Goal: Information Seeking & Learning: Find specific fact

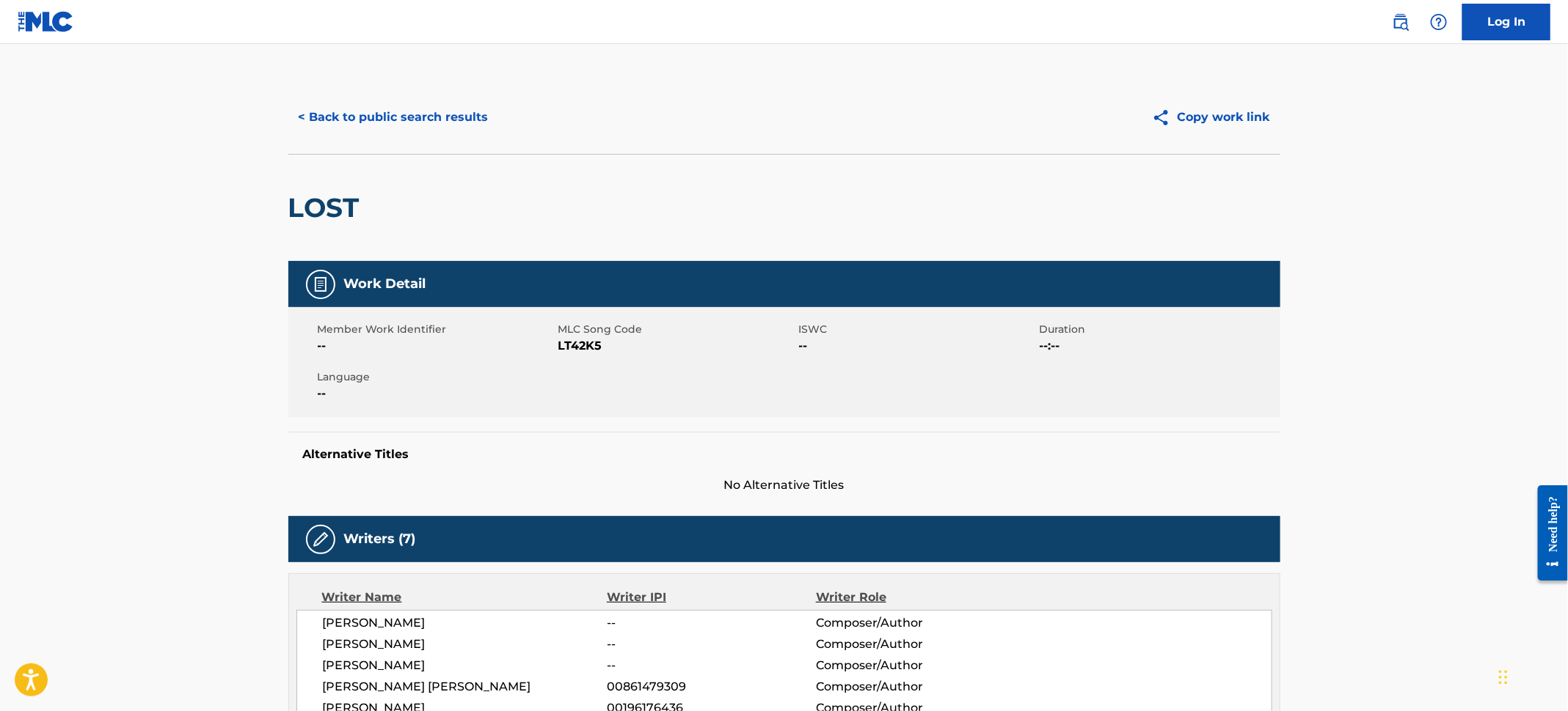
click at [418, 116] on button "< Back to public search results" at bounding box center [393, 117] width 210 height 36
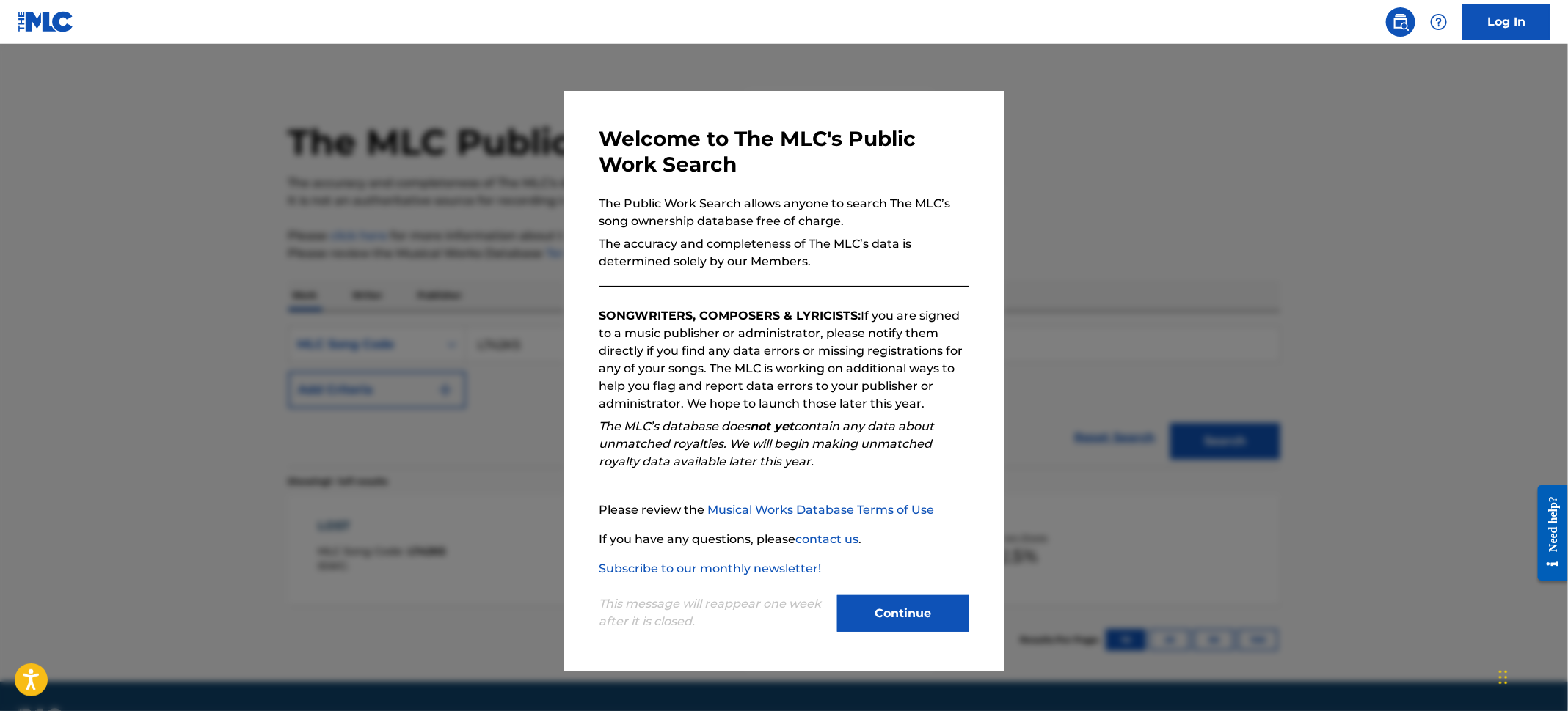
click at [21, 144] on div at bounding box center [784, 399] width 1568 height 711
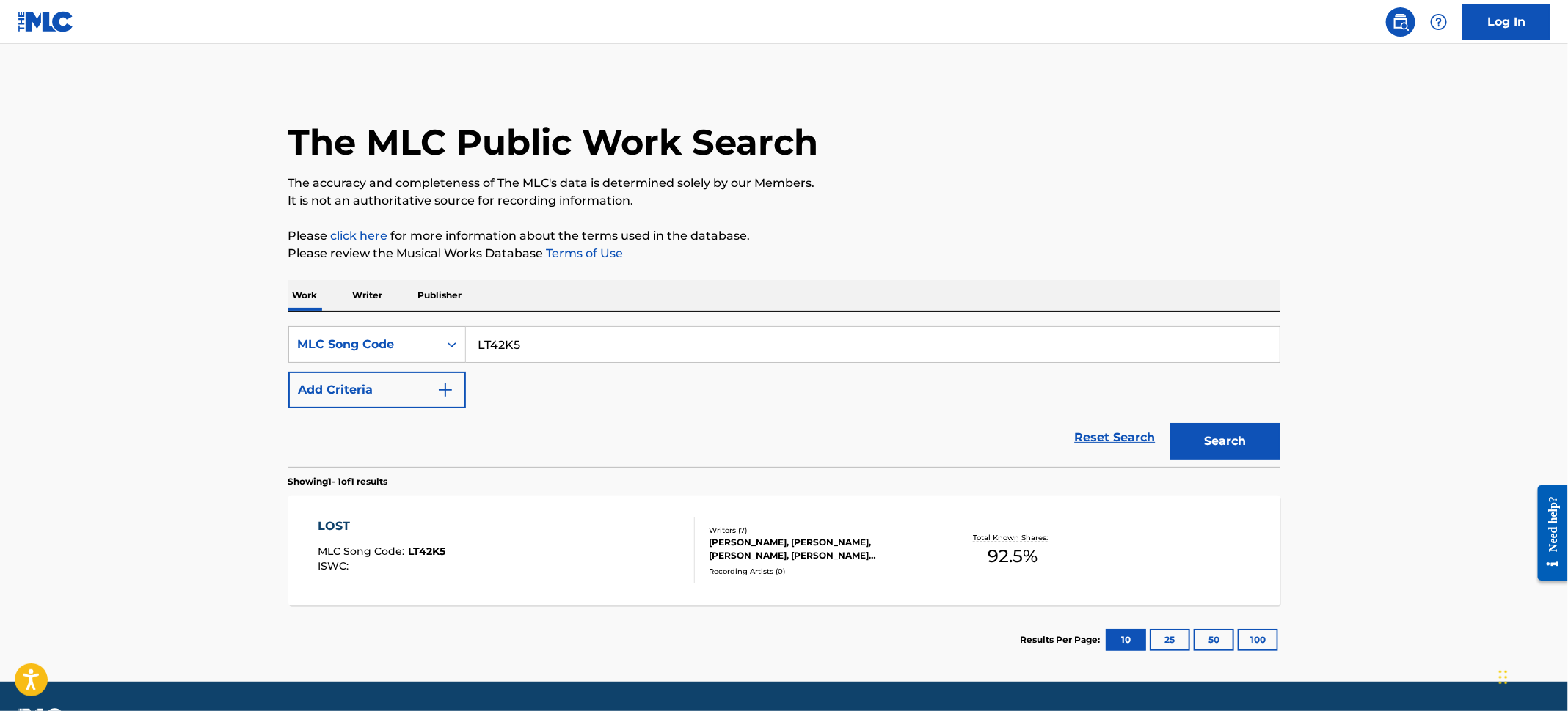
drag, startPoint x: 549, startPoint y: 336, endPoint x: 318, endPoint y: 303, distance: 233.3
click at [319, 304] on div "Work Writer Publisher SearchWithCriteria67a626af-8f64-4c03-9f9c-ce21fb06b82a ML…" at bounding box center [784, 477] width 992 height 394
paste input "YP5HT3"
type input "YP5HT3"
click at [1172, 423] on button "Search" at bounding box center [1225, 441] width 110 height 36
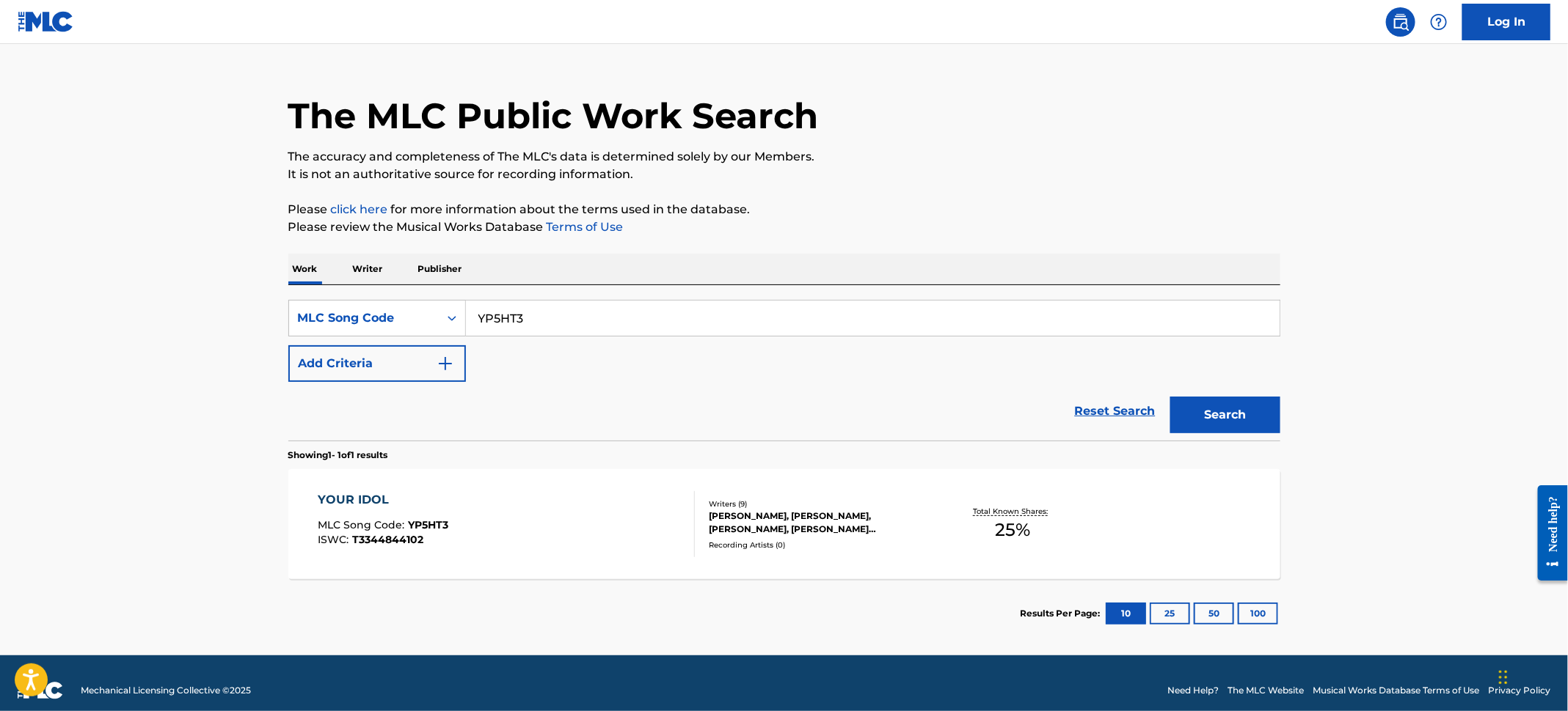
scroll to position [40, 0]
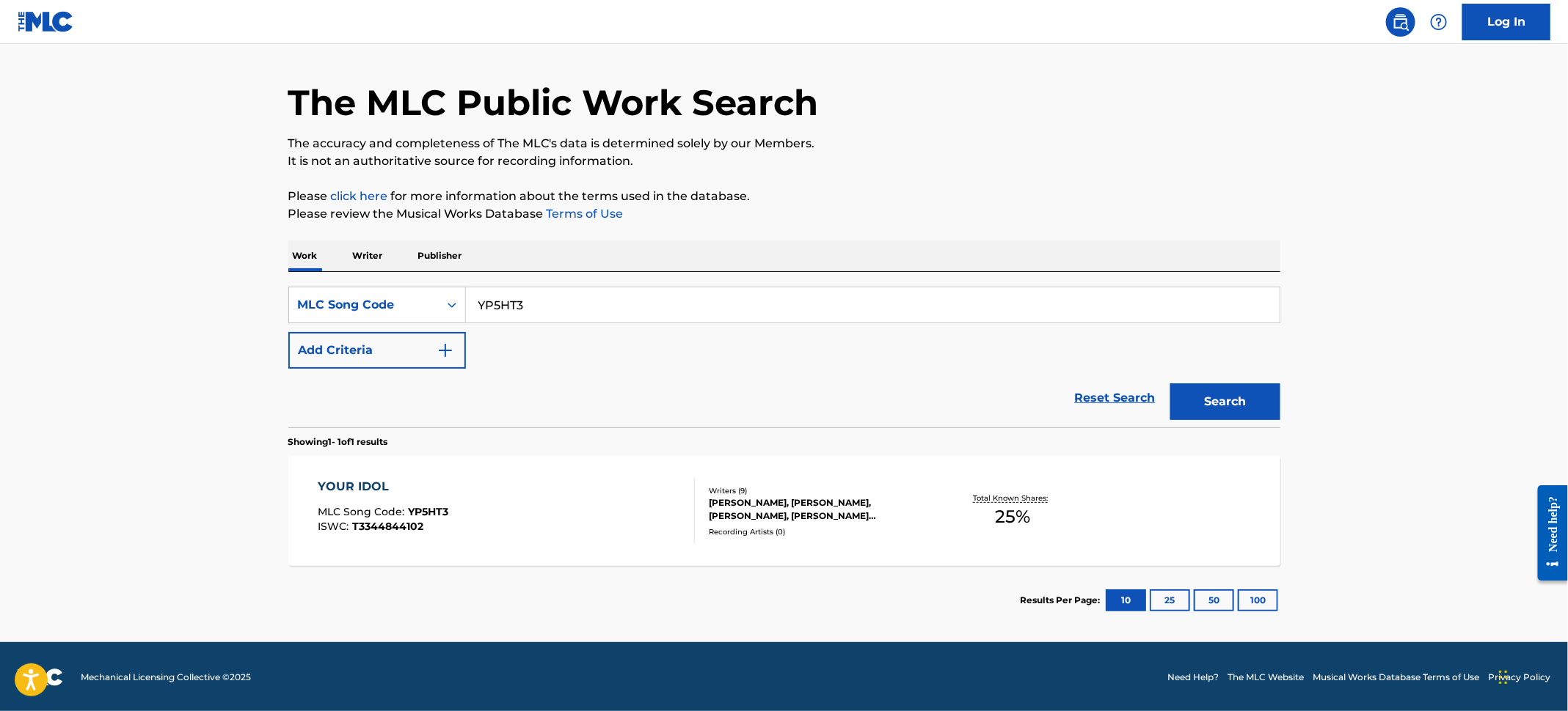
click at [590, 500] on div "YOUR IDOL MLC Song Code : YP5HT3 ISWC : T3344844102" at bounding box center [507, 510] width 378 height 66
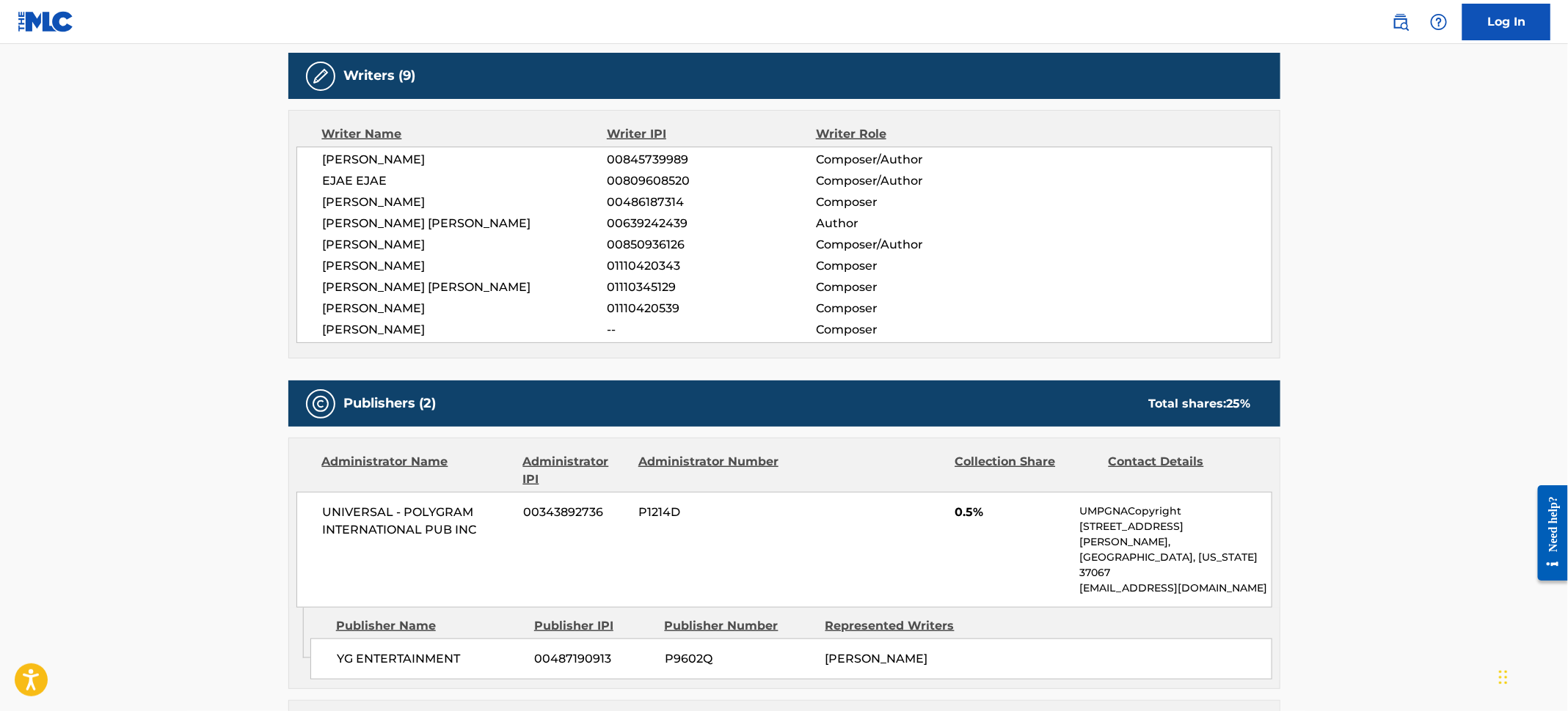
scroll to position [440, 0]
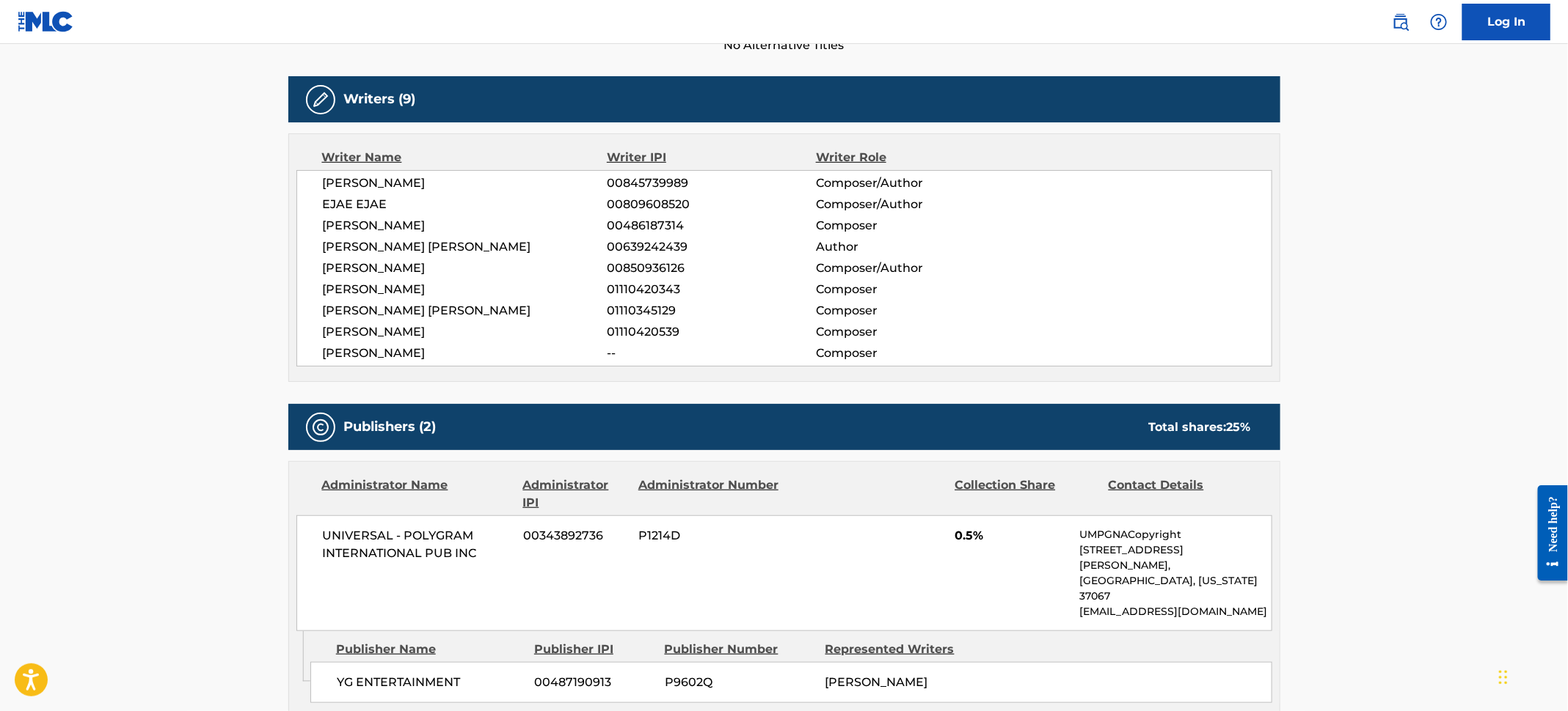
drag, startPoint x: 458, startPoint y: 188, endPoint x: 364, endPoint y: 185, distance: 94.0
click at [364, 185] on span "[PERSON_NAME]" at bounding box center [465, 183] width 285 height 18
copy span "SONNENBLICK"
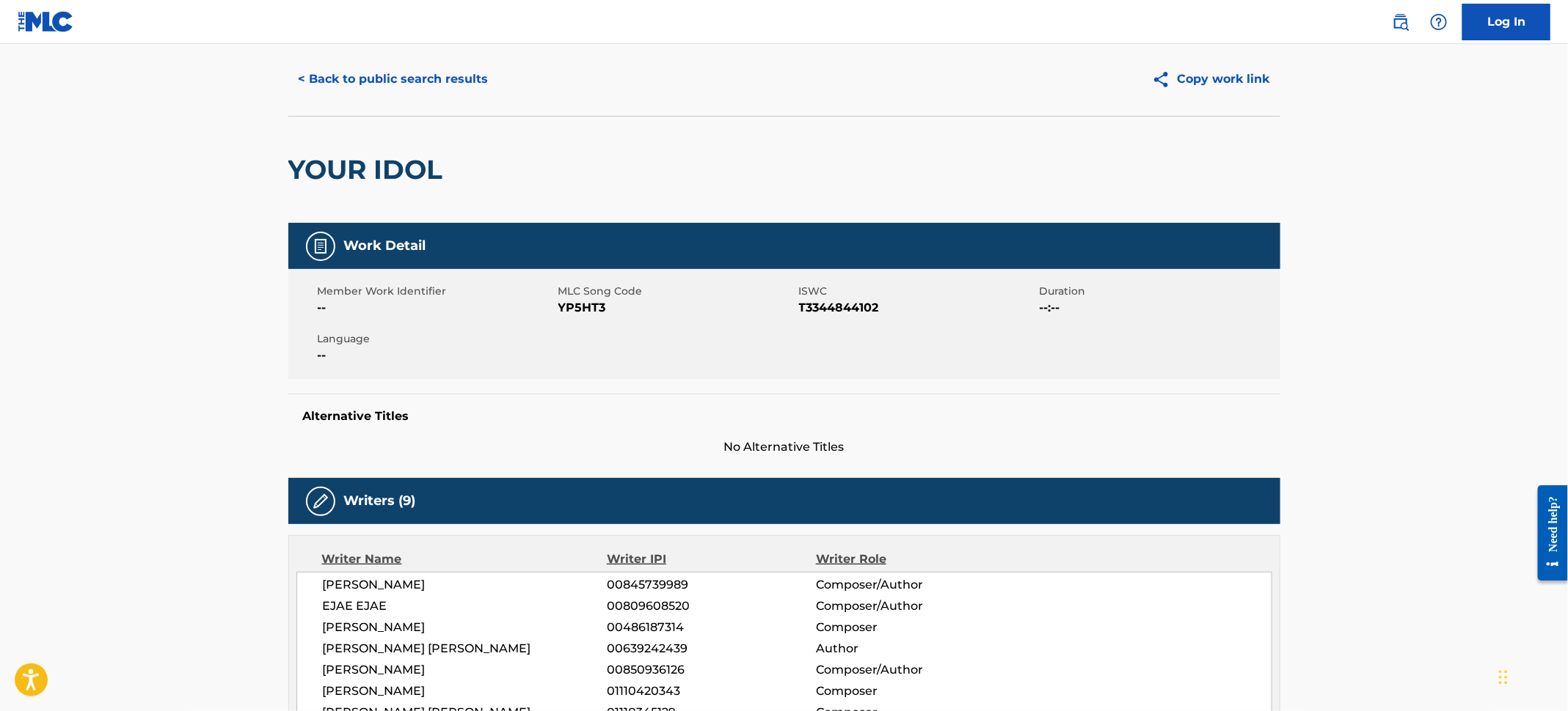
scroll to position [0, 0]
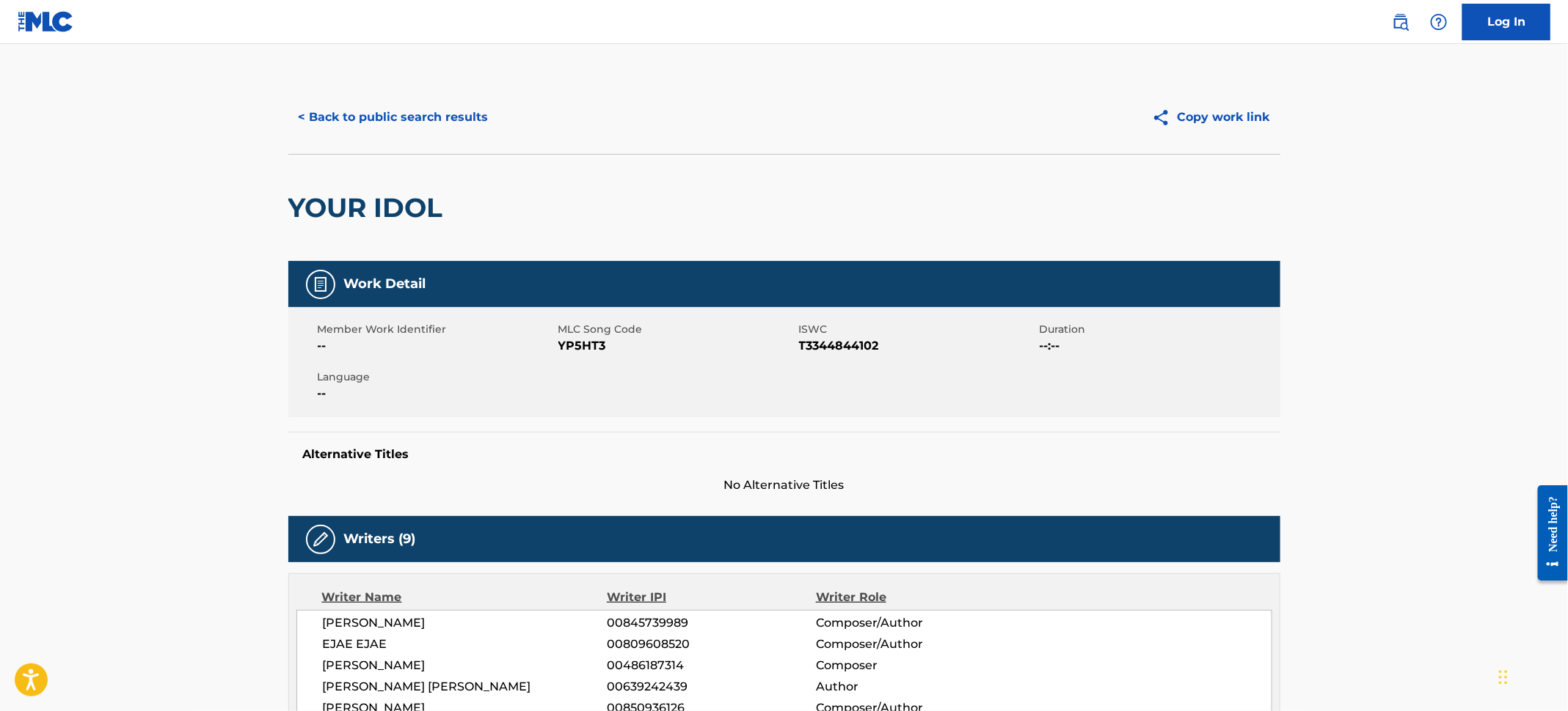
click at [400, 121] on button "< Back to public search results" at bounding box center [393, 117] width 210 height 36
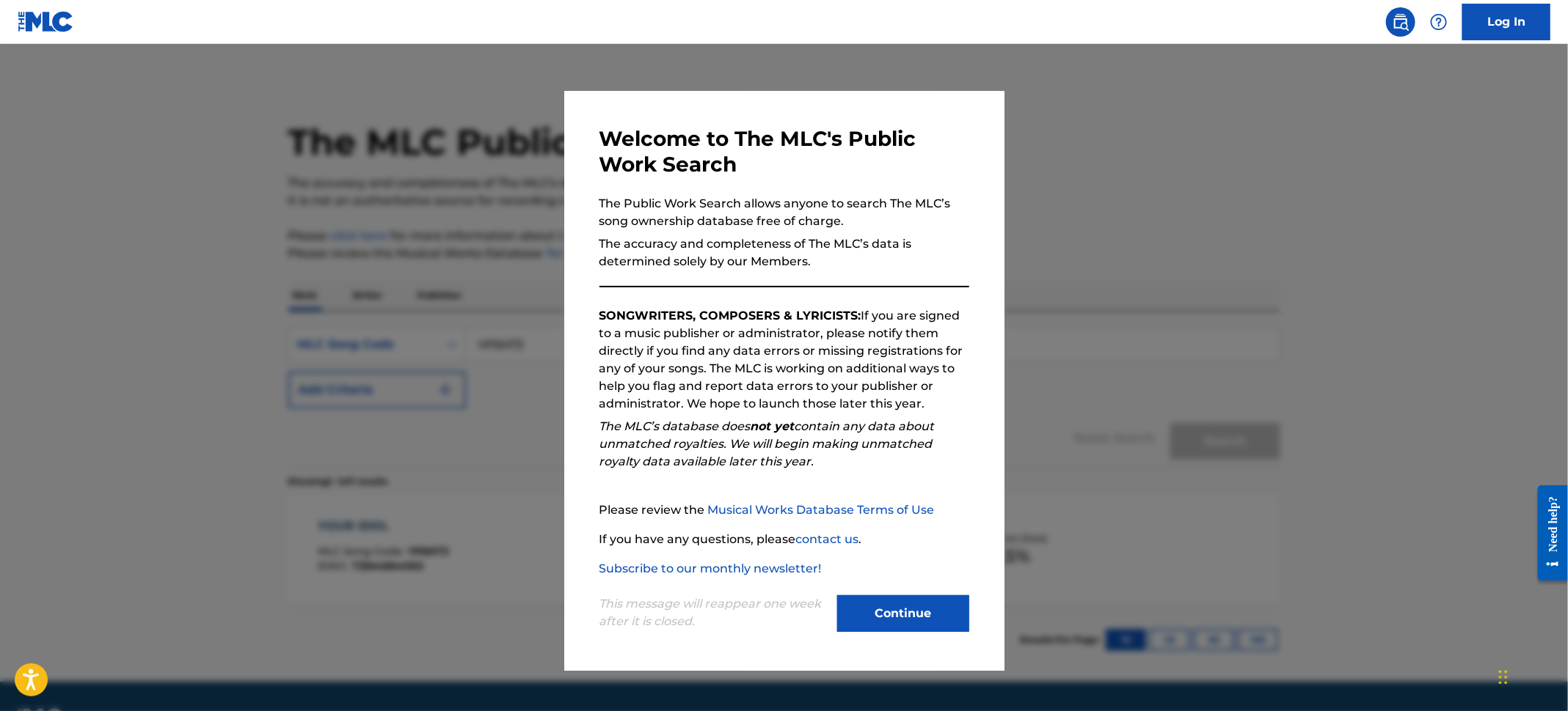
scroll to position [3, 0]
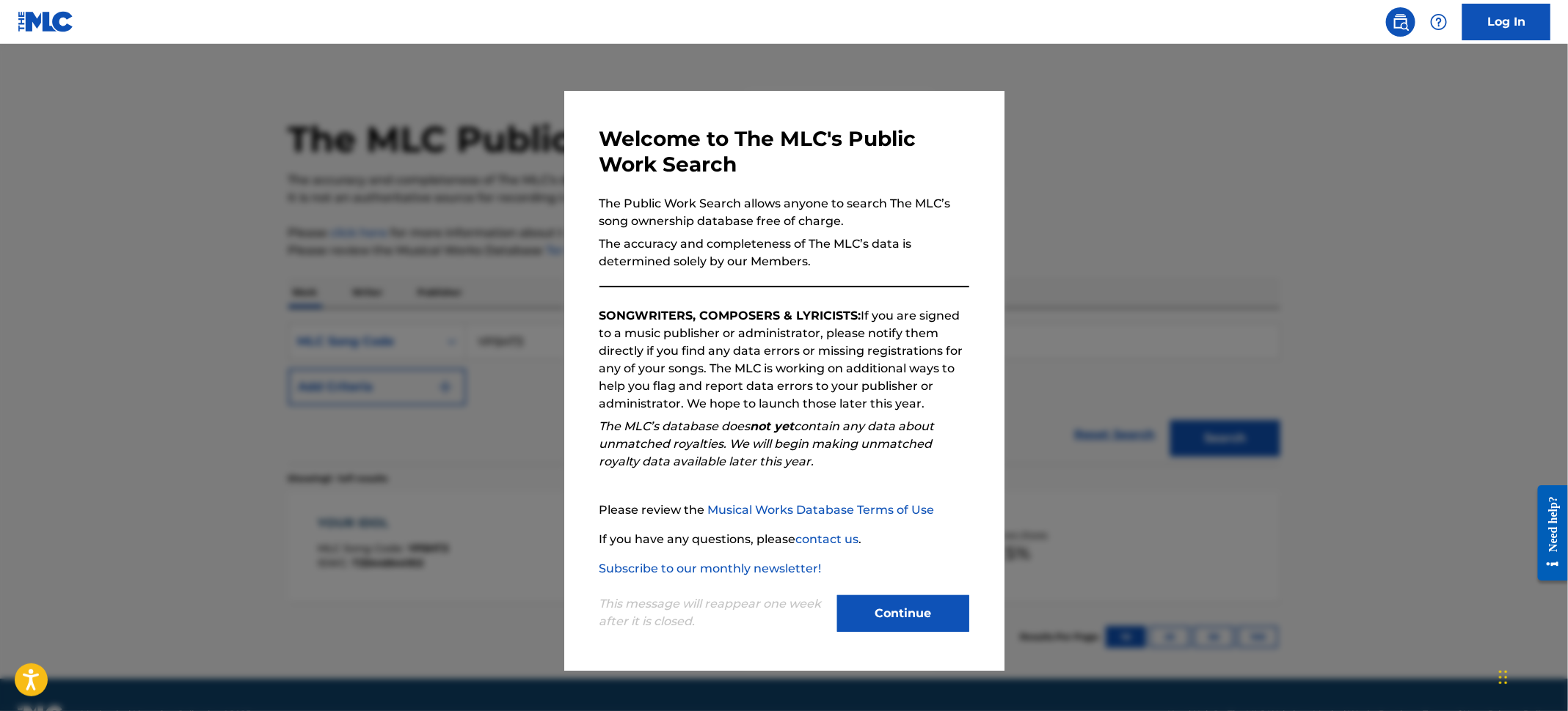
drag, startPoint x: 61, startPoint y: 217, endPoint x: 285, endPoint y: 293, distance: 236.5
click at [60, 217] on div at bounding box center [784, 399] width 1568 height 711
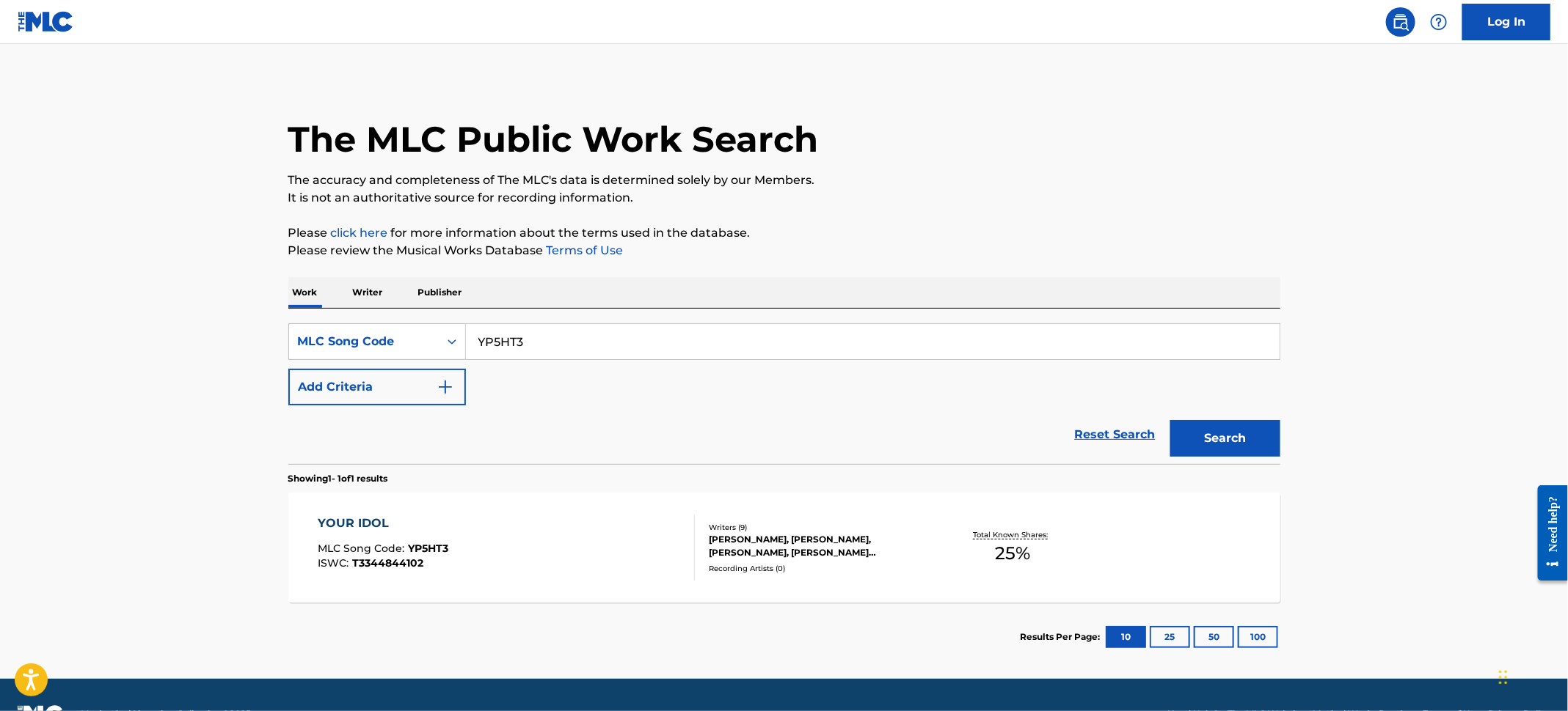
drag, startPoint x: 565, startPoint y: 344, endPoint x: 392, endPoint y: 310, distance: 176.3
click at [389, 311] on div "SearchWithCriteria67a626af-8f64-4c03-9f9c-ce21fb06b82a MLC Song Code YP5HT3 Add…" at bounding box center [784, 386] width 992 height 155
paste input "S759DN"
type input "S759DN"
click at [1256, 430] on button "Search" at bounding box center [1225, 438] width 110 height 36
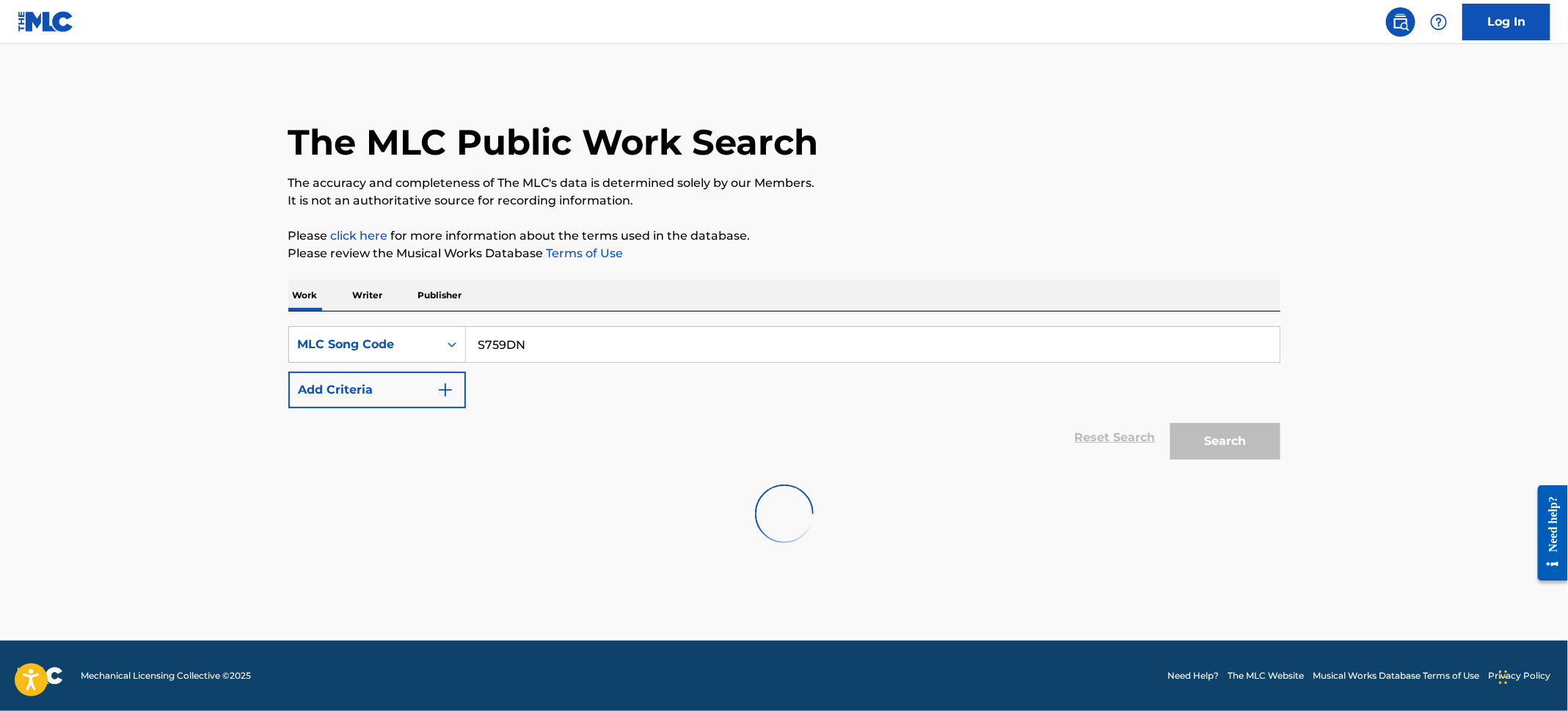
scroll to position [0, 0]
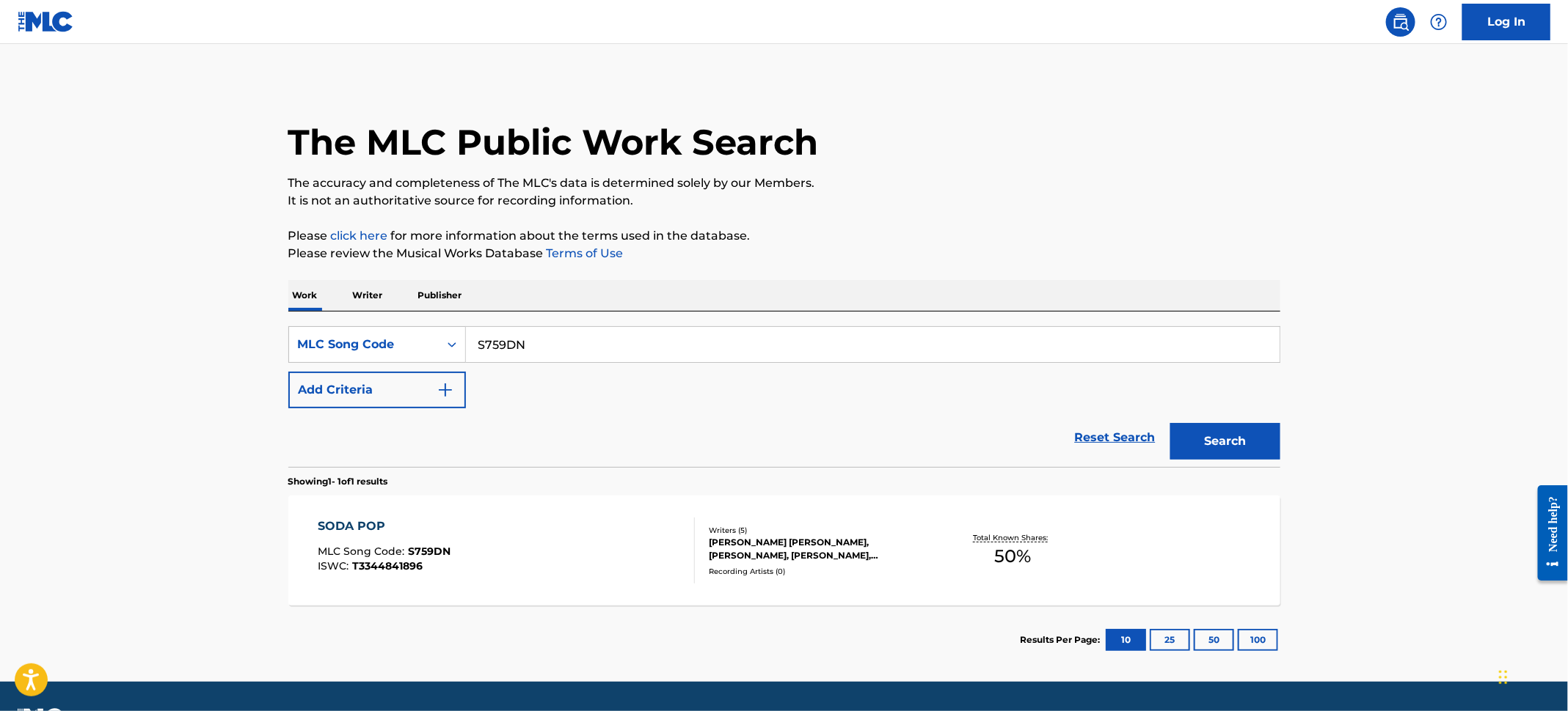
click at [612, 542] on div "SODA POP MLC Song Code : S759DN ISWC : T3344841896" at bounding box center [507, 550] width 378 height 66
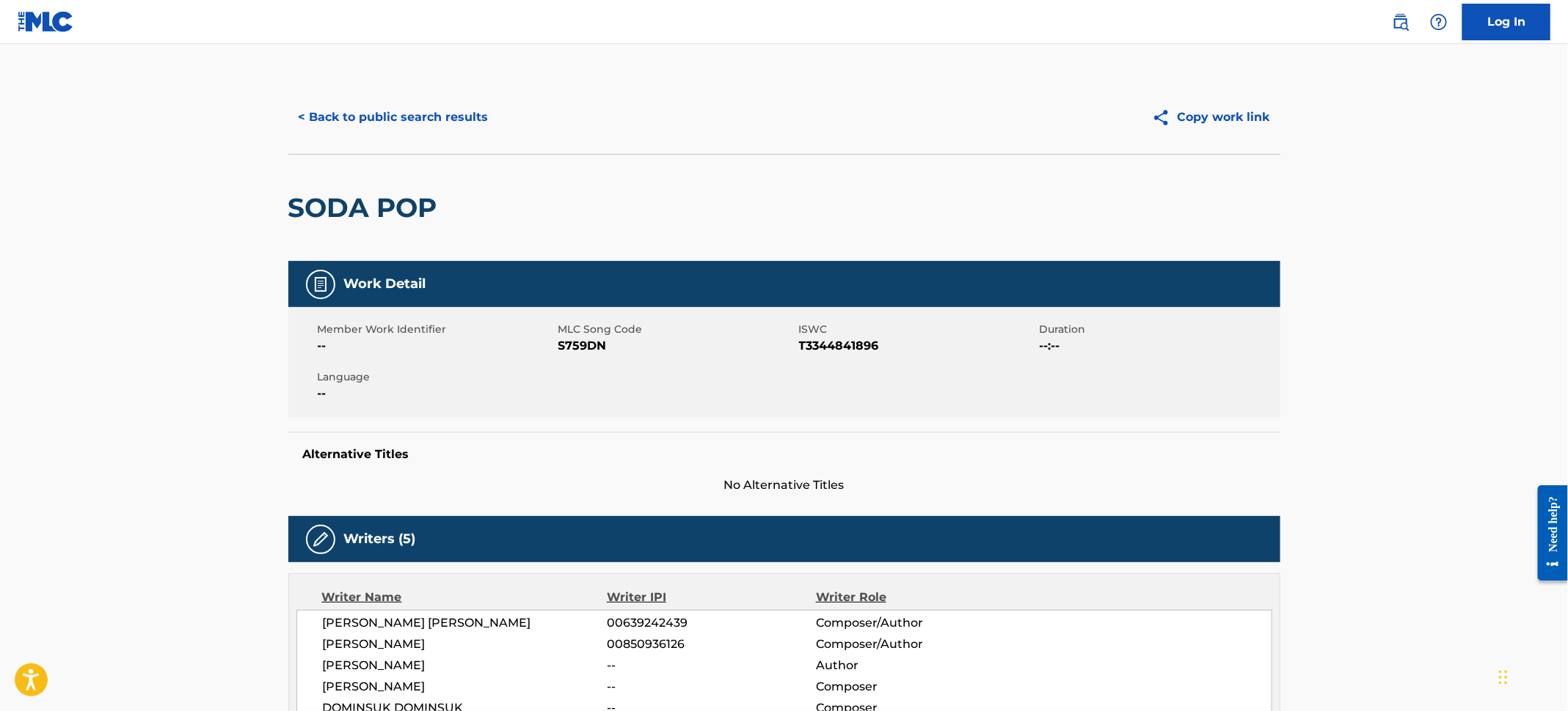
click at [452, 106] on button "< Back to public search results" at bounding box center [393, 117] width 210 height 36
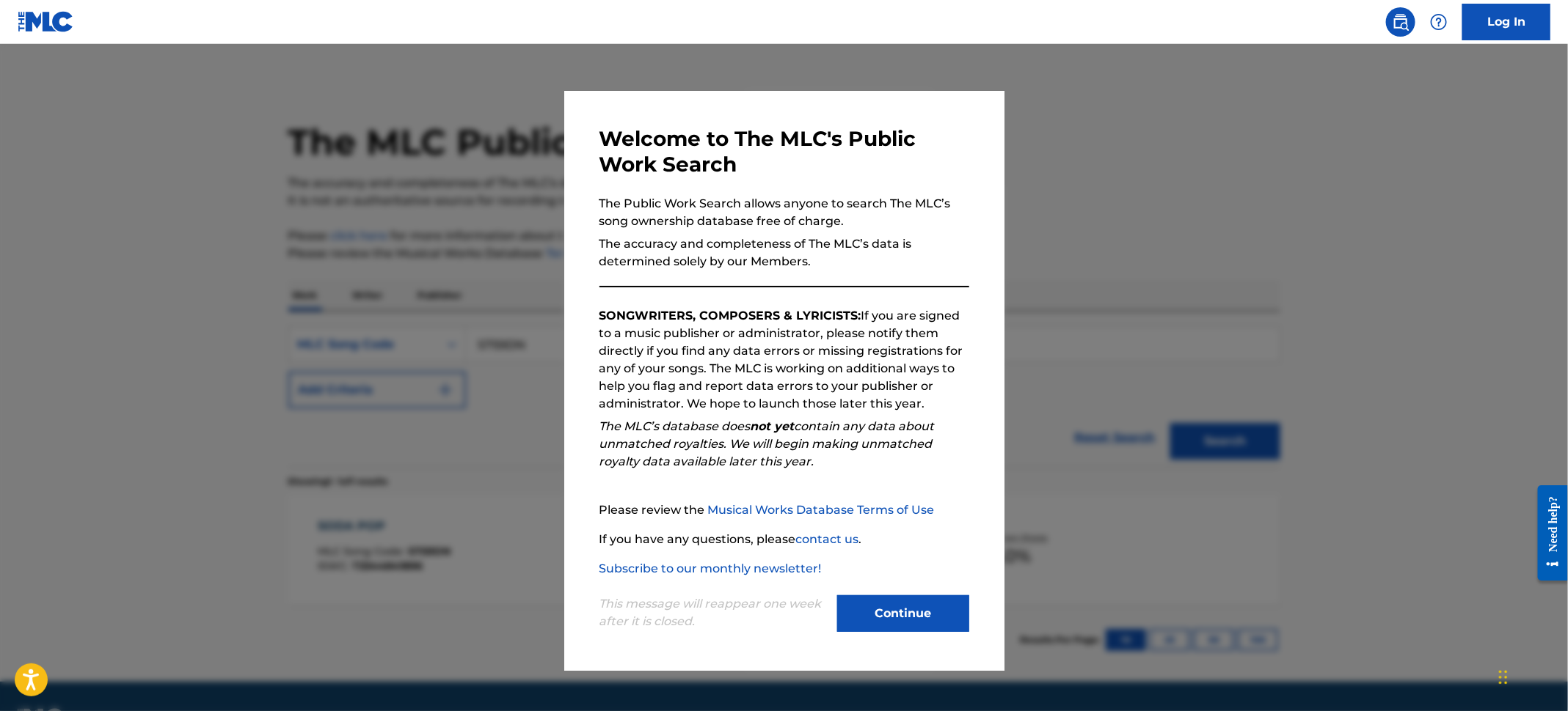
click at [129, 134] on div at bounding box center [784, 399] width 1568 height 711
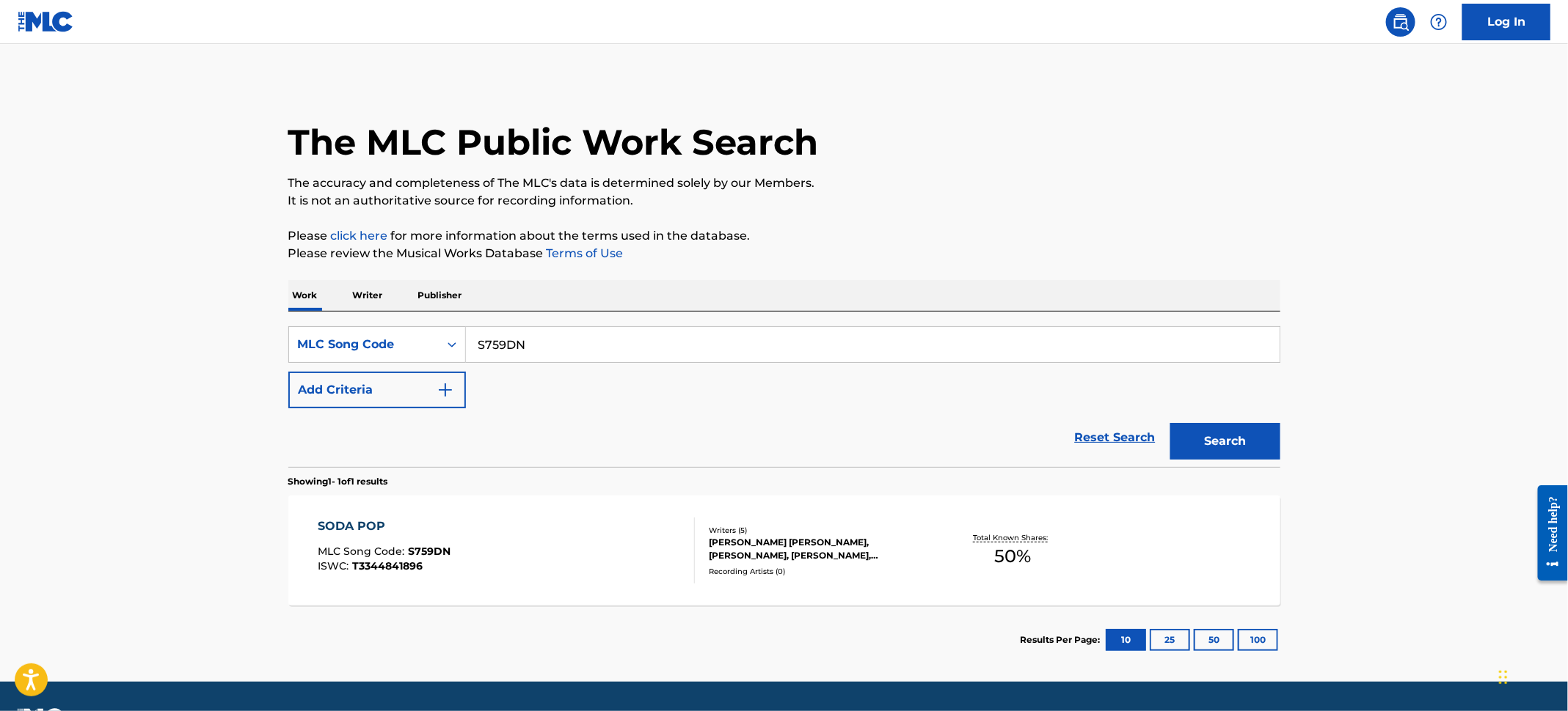
drag, startPoint x: 629, startPoint y: 327, endPoint x: 199, endPoint y: 278, distance: 432.8
click at [199, 278] on main "The MLC Public Work Search The accuracy and completeness of The MLC's data is d…" at bounding box center [784, 362] width 1568 height 638
paste input "HP55C4"
type input "HP55C4"
click at [1243, 440] on button "Search" at bounding box center [1225, 441] width 110 height 36
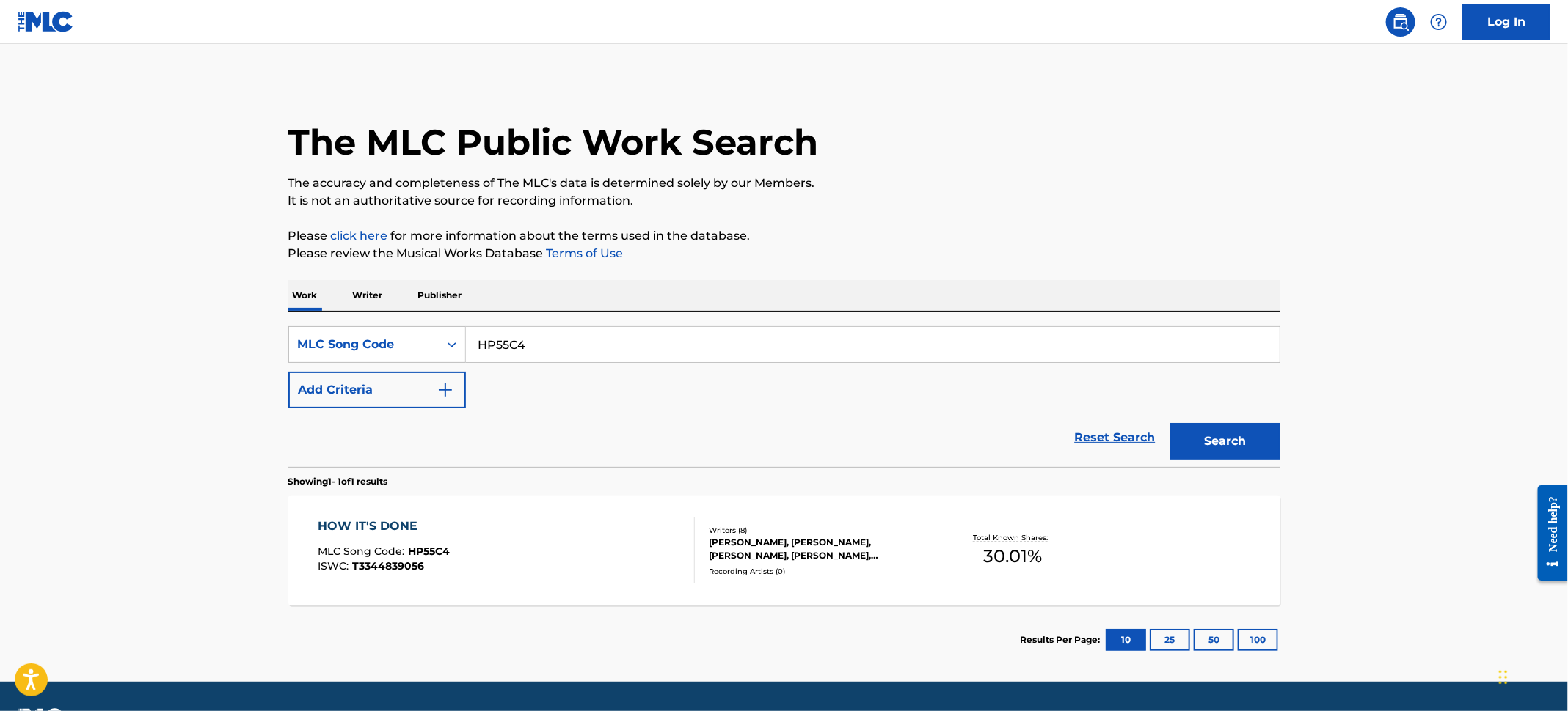
click at [579, 523] on div "HOW IT'S DONE MLC Song Code : HP55C4 ISWC : T3344839056" at bounding box center [507, 550] width 378 height 66
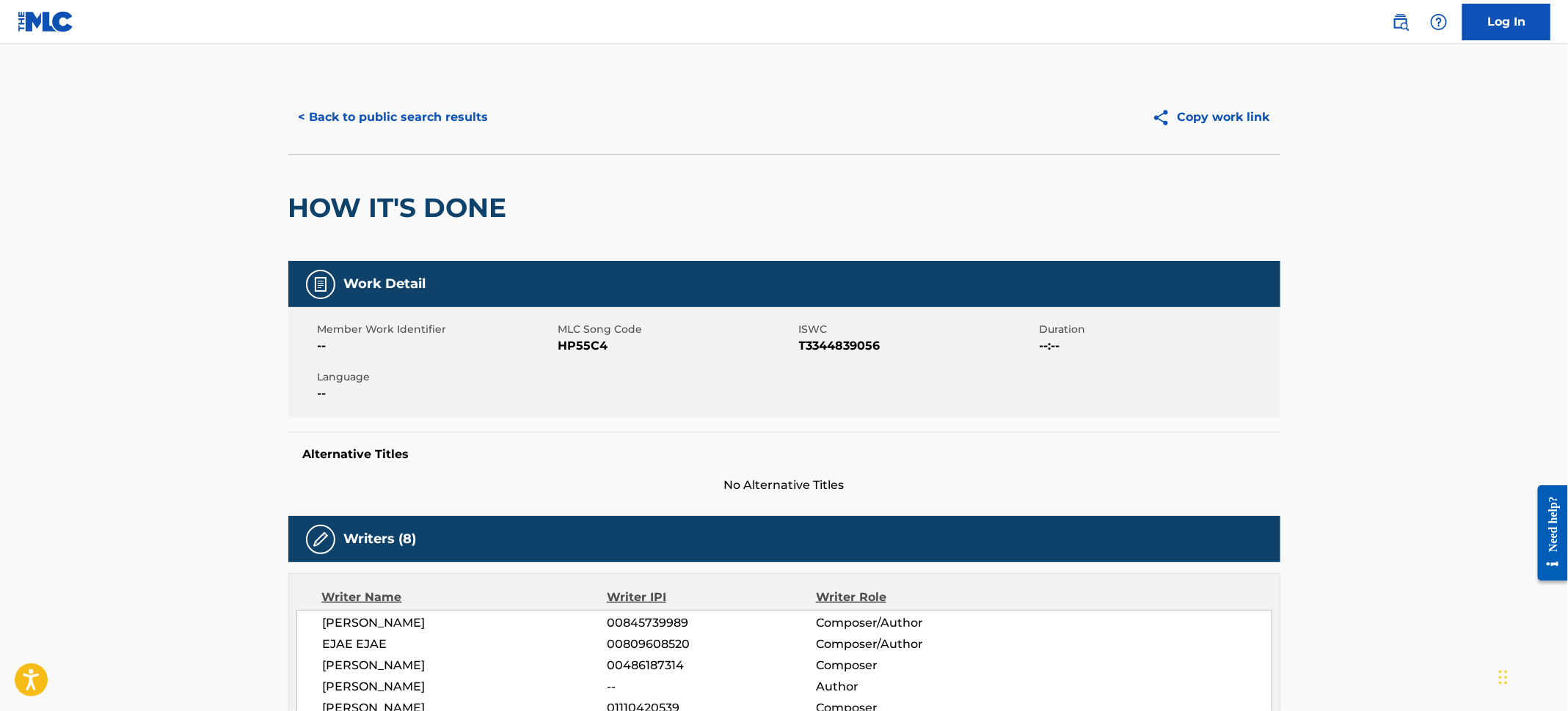
click at [436, 122] on button "< Back to public search results" at bounding box center [393, 117] width 210 height 36
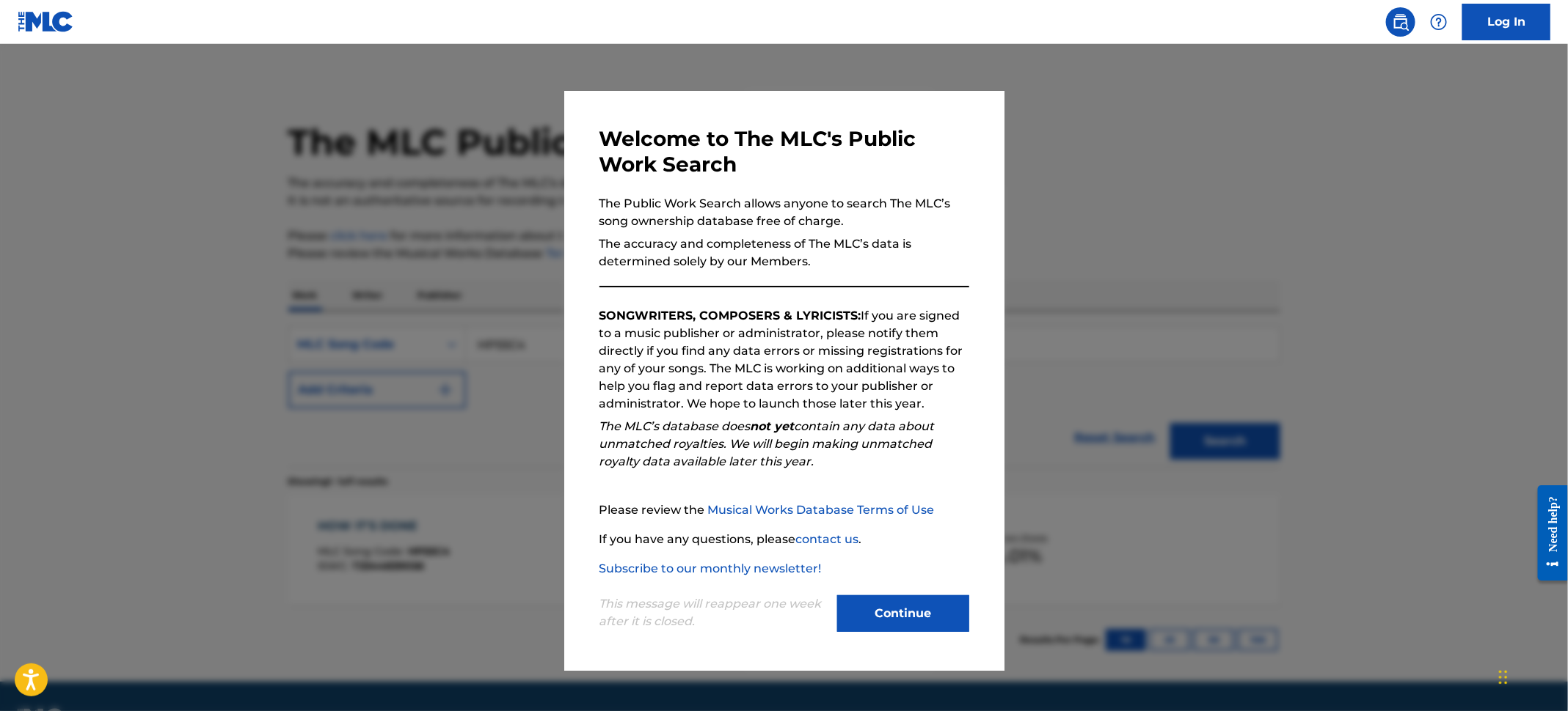
click at [74, 148] on div at bounding box center [784, 399] width 1568 height 711
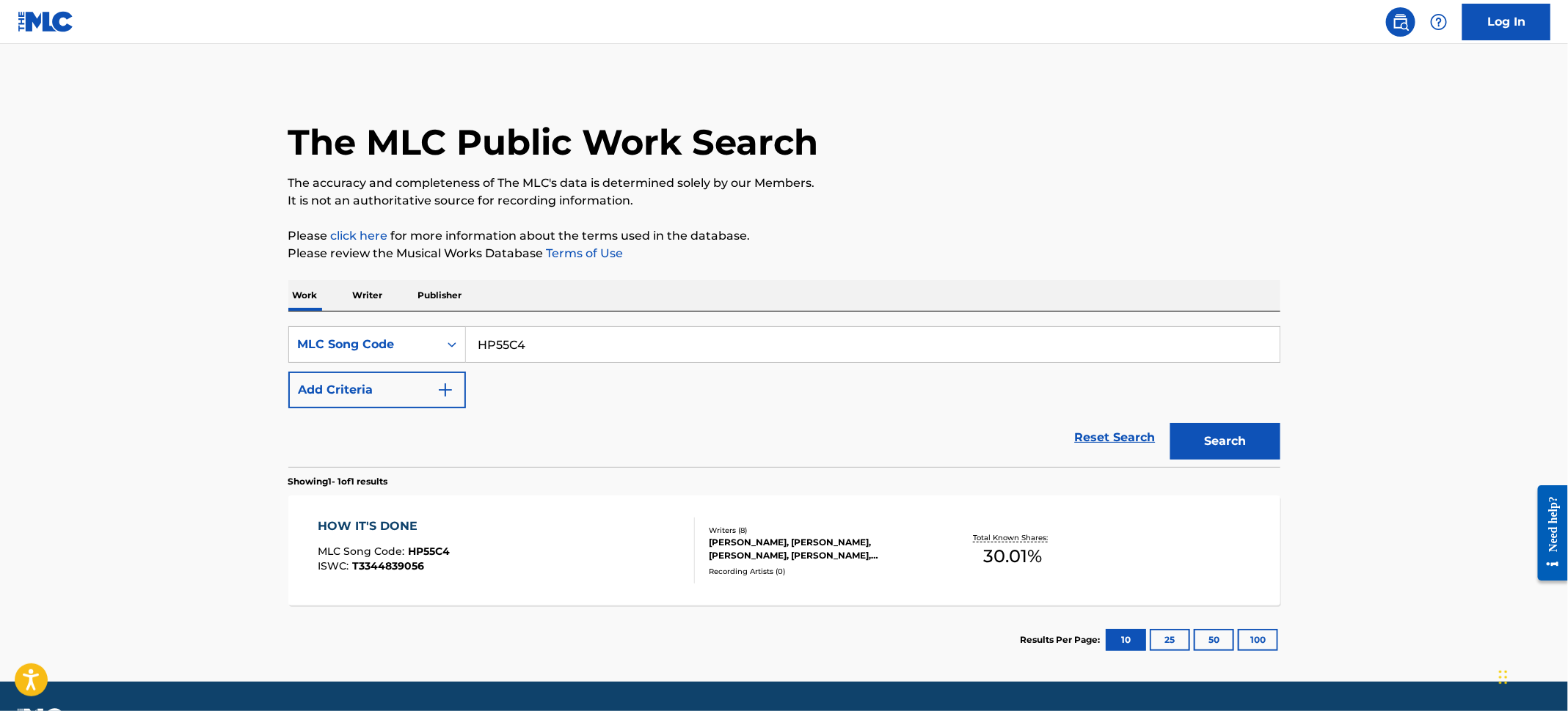
drag, startPoint x: 284, startPoint y: 324, endPoint x: 272, endPoint y: 321, distance: 12.4
click at [272, 321] on div "The MLC Public Work Search The accuracy and completeness of The MLC's data is d…" at bounding box center [784, 377] width 1028 height 594
paste input "FB1M1O"
type input "FB1M1O"
click at [1239, 445] on button "Search" at bounding box center [1225, 441] width 110 height 36
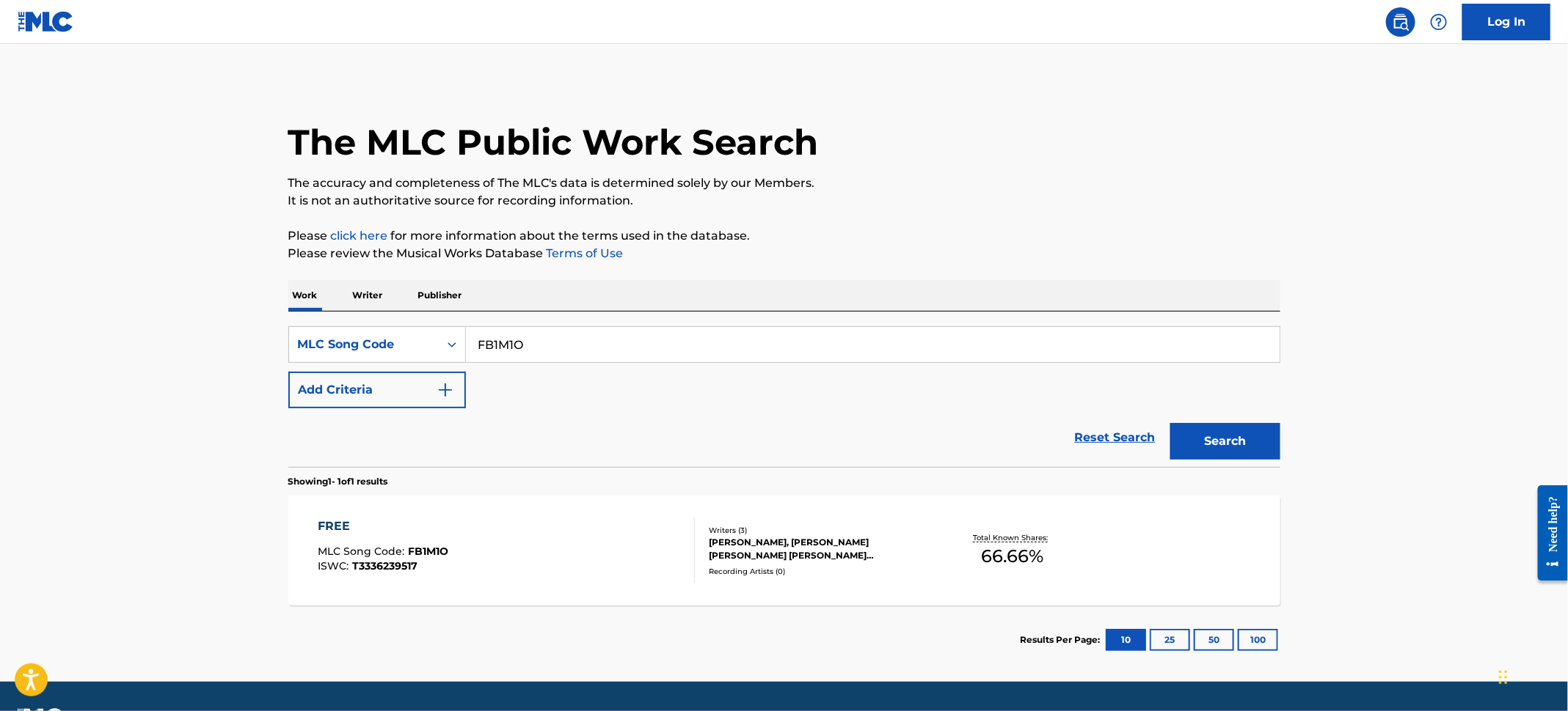
click at [538, 544] on div "FREE MLC Song Code : FB1M1O ISWC : T3336239517" at bounding box center [507, 550] width 378 height 66
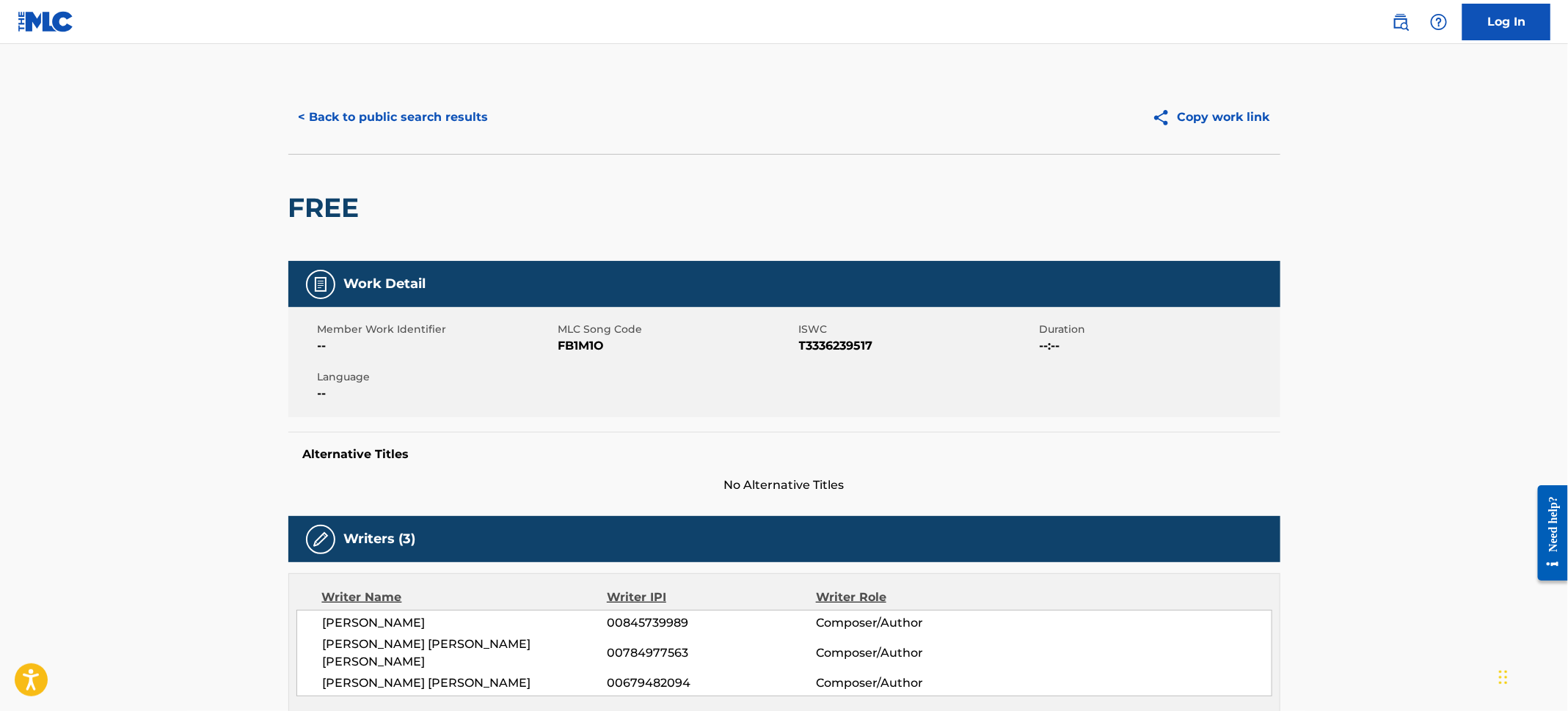
click at [357, 127] on button "< Back to public search results" at bounding box center [393, 117] width 210 height 36
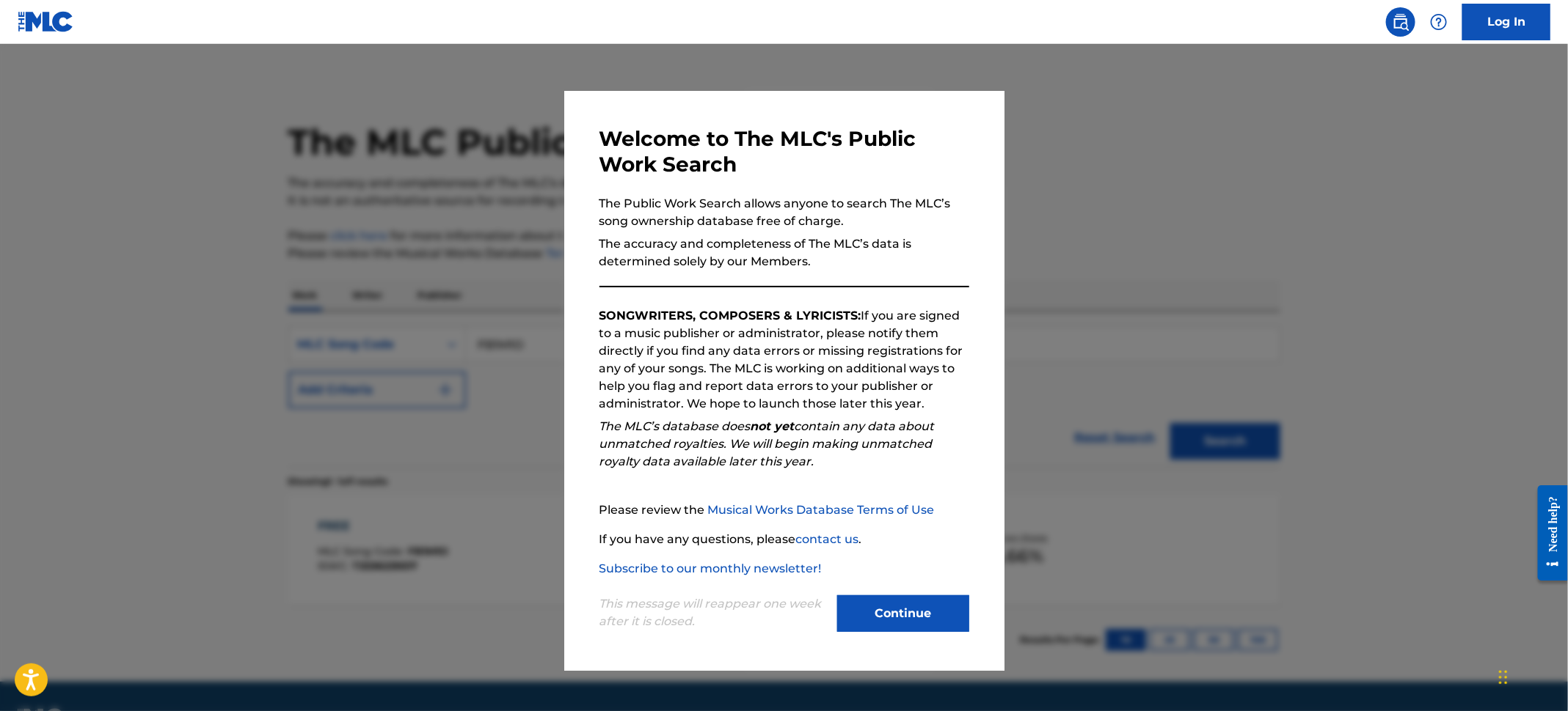
click at [120, 204] on div at bounding box center [784, 399] width 1568 height 711
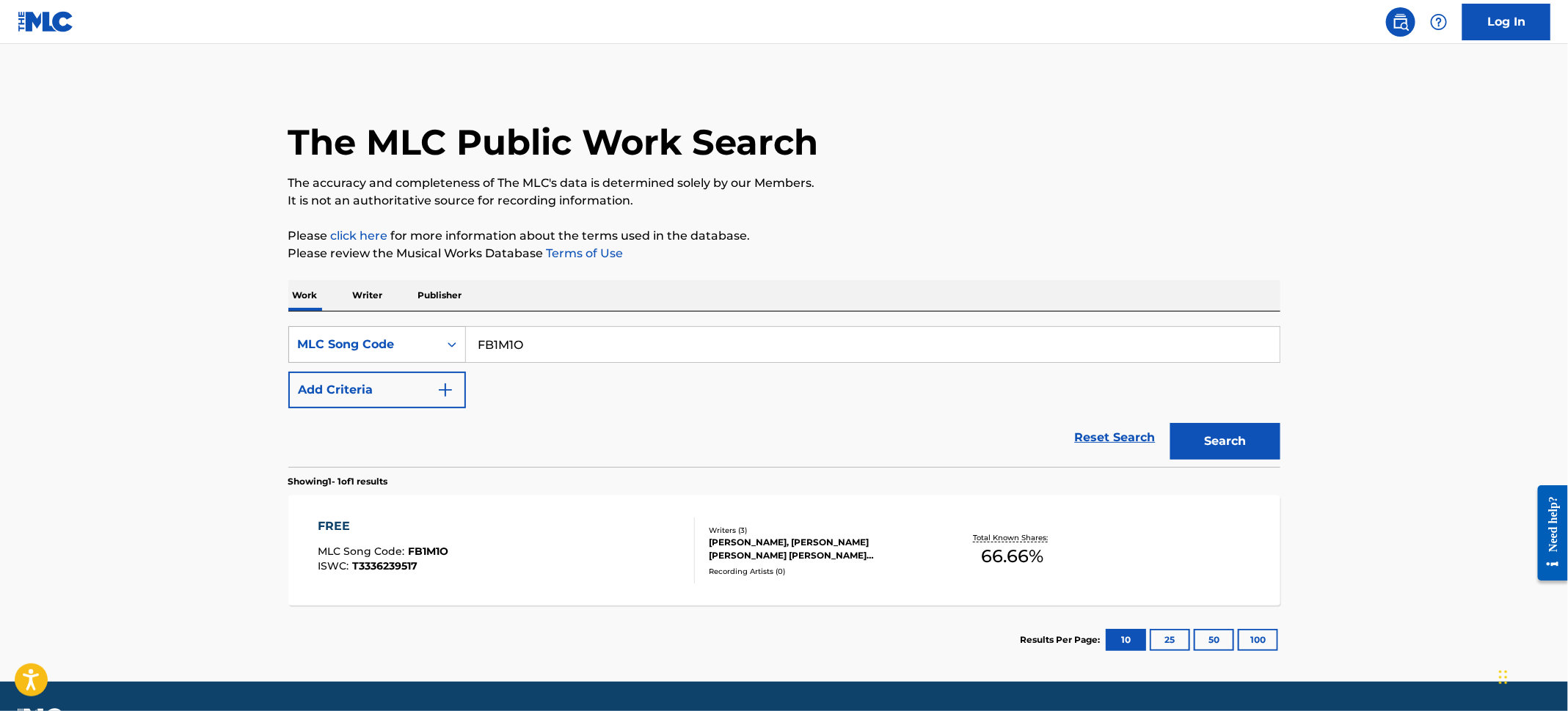
drag, startPoint x: 528, startPoint y: 345, endPoint x: 376, endPoint y: 325, distance: 153.3
click at [376, 326] on div "SearchWithCriteria67a626af-8f64-4c03-9f9c-ce21fb06b82a MLC Song Code FB1M1O" at bounding box center [784, 344] width 992 height 36
paste input "W52WMQ"
type input "W52WMQ"
click at [1220, 434] on button "Search" at bounding box center [1225, 441] width 110 height 36
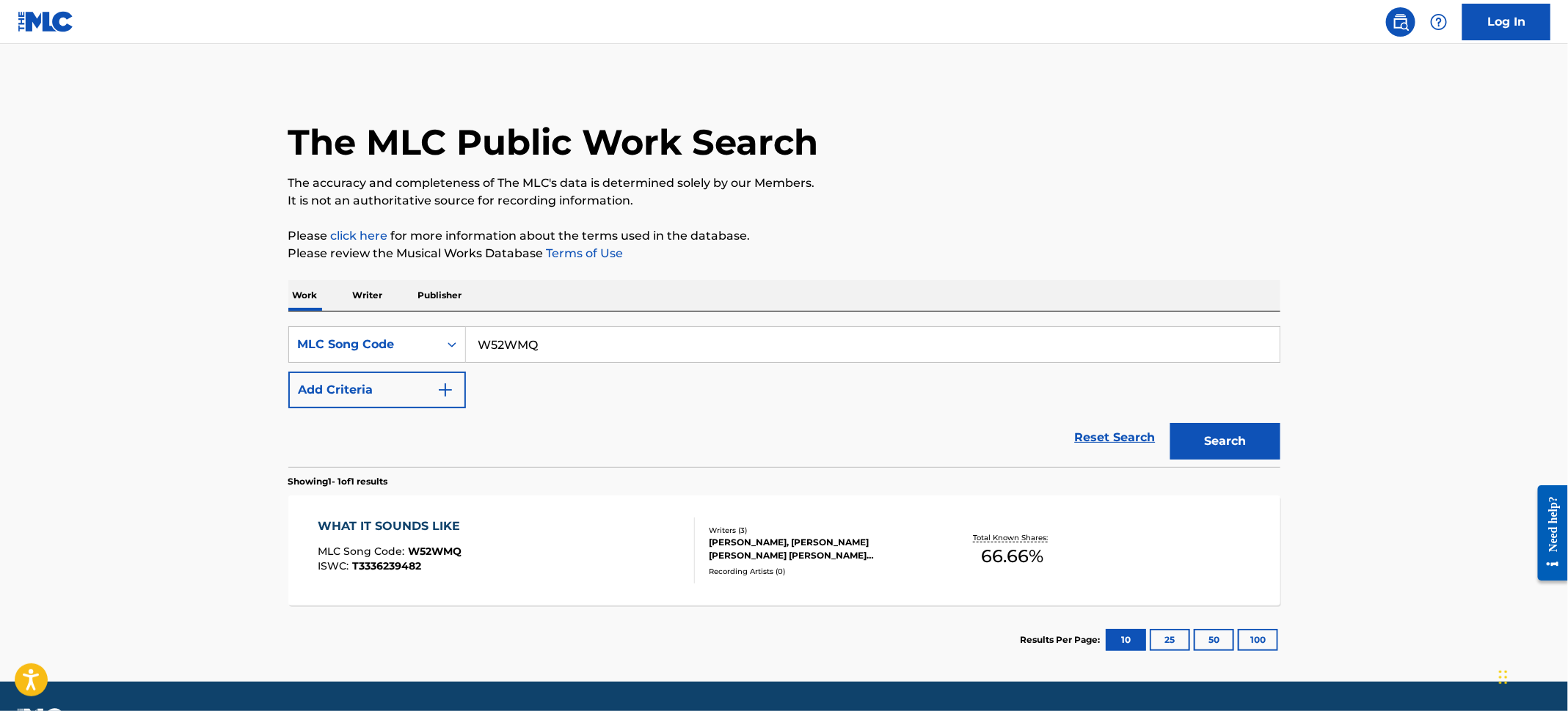
click at [560, 533] on div "WHAT IT SOUNDS LIKE MLC Song Code : W52WMQ ISWC : T3336239482" at bounding box center [507, 550] width 378 height 66
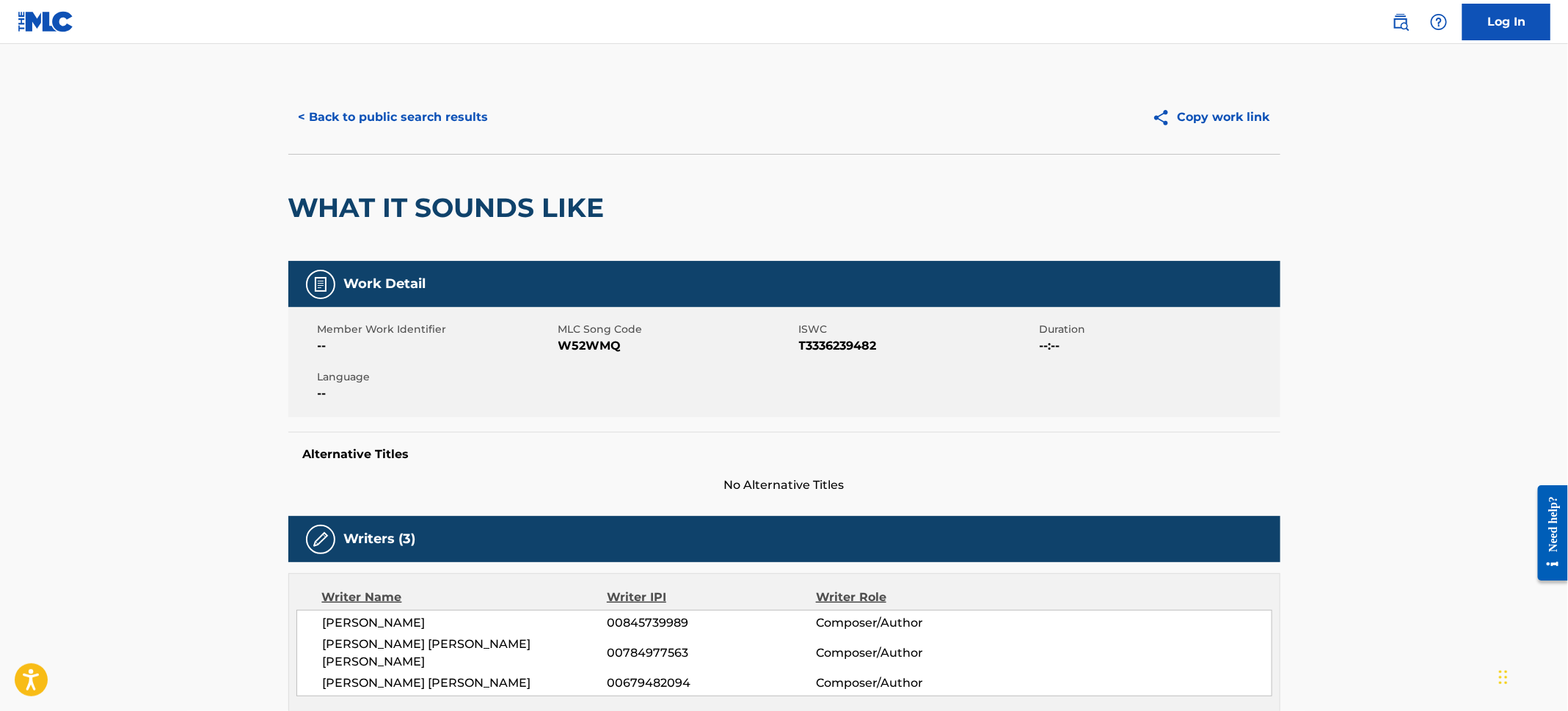
click at [357, 110] on button "< Back to public search results" at bounding box center [393, 117] width 210 height 36
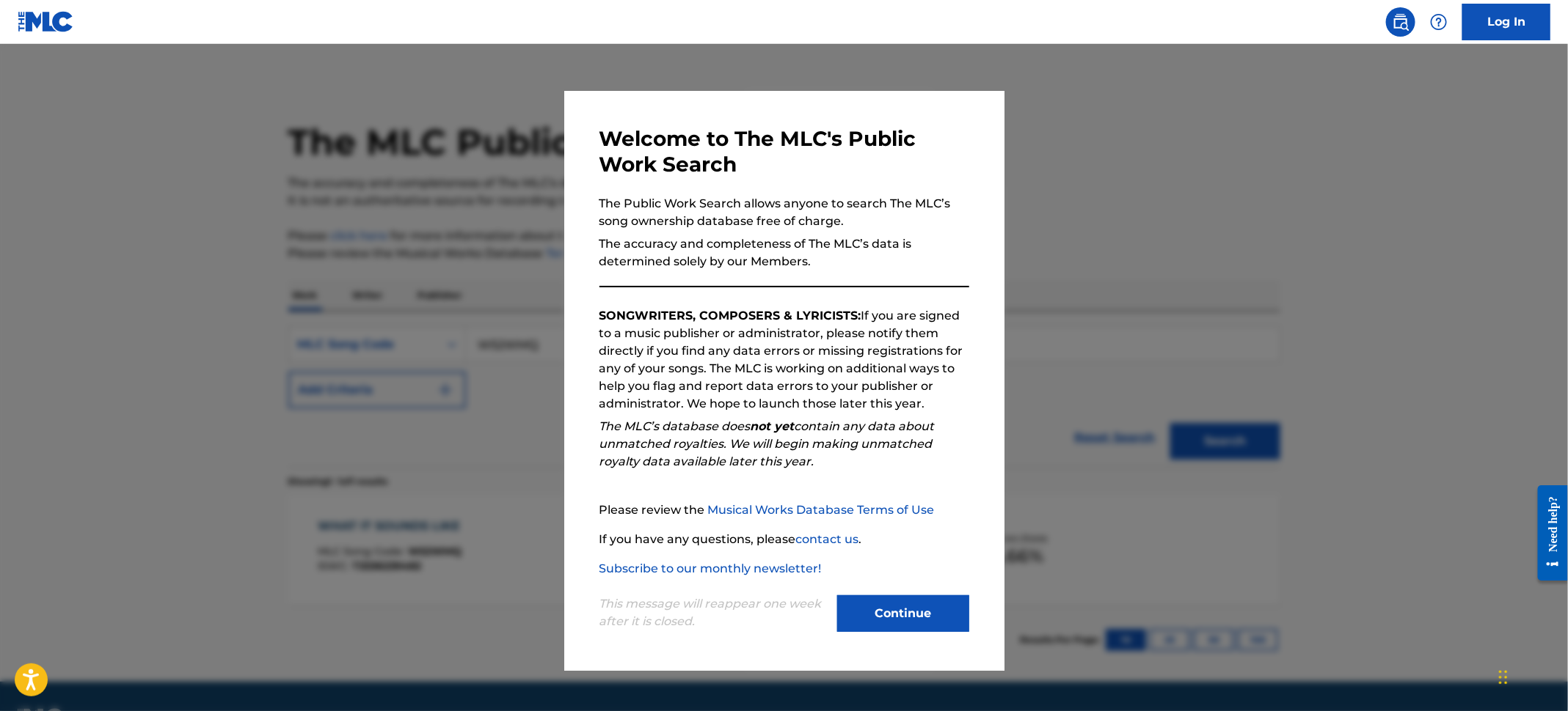
click at [73, 184] on div at bounding box center [784, 399] width 1568 height 711
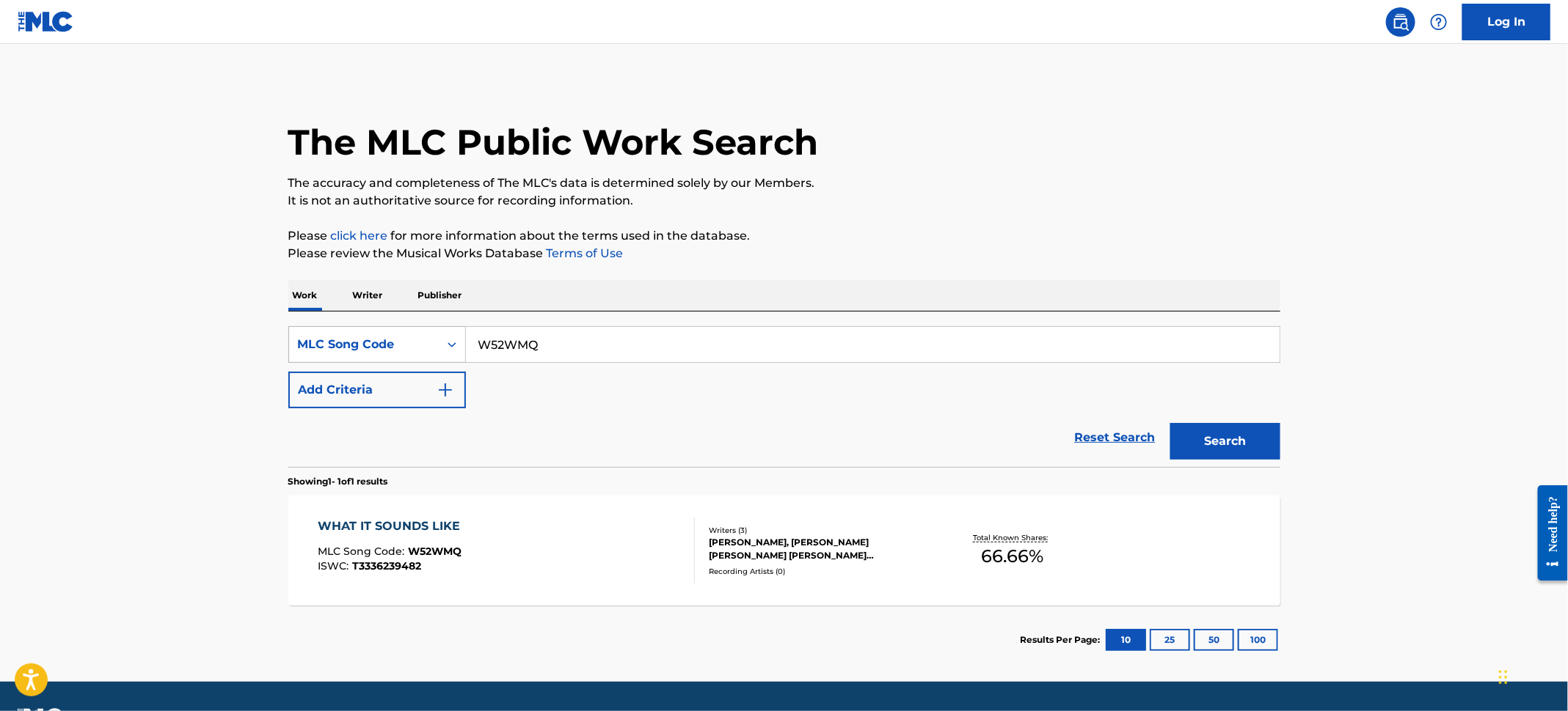
click at [430, 348] on div "MLC Song Code" at bounding box center [364, 344] width 132 height 18
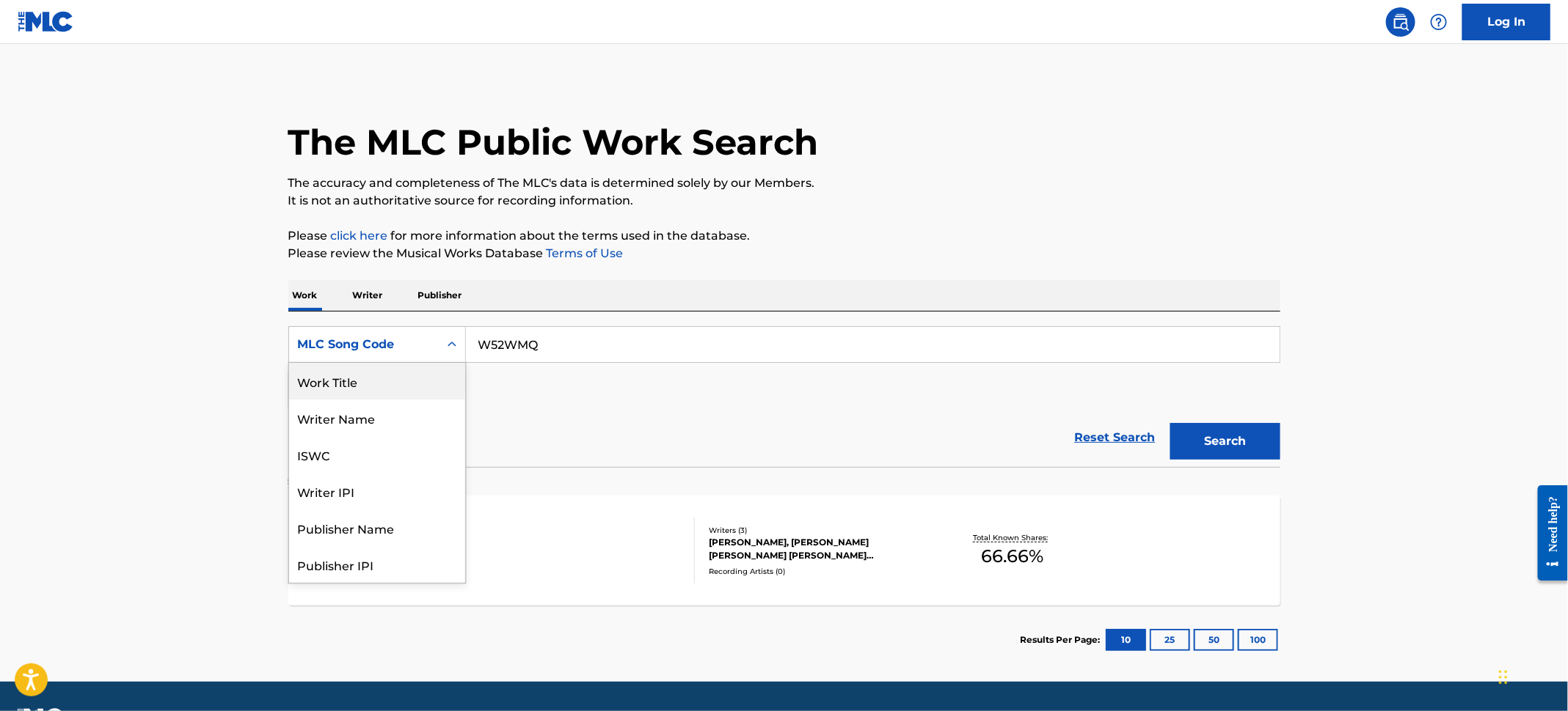
click at [378, 381] on div "Work Title" at bounding box center [377, 381] width 176 height 36
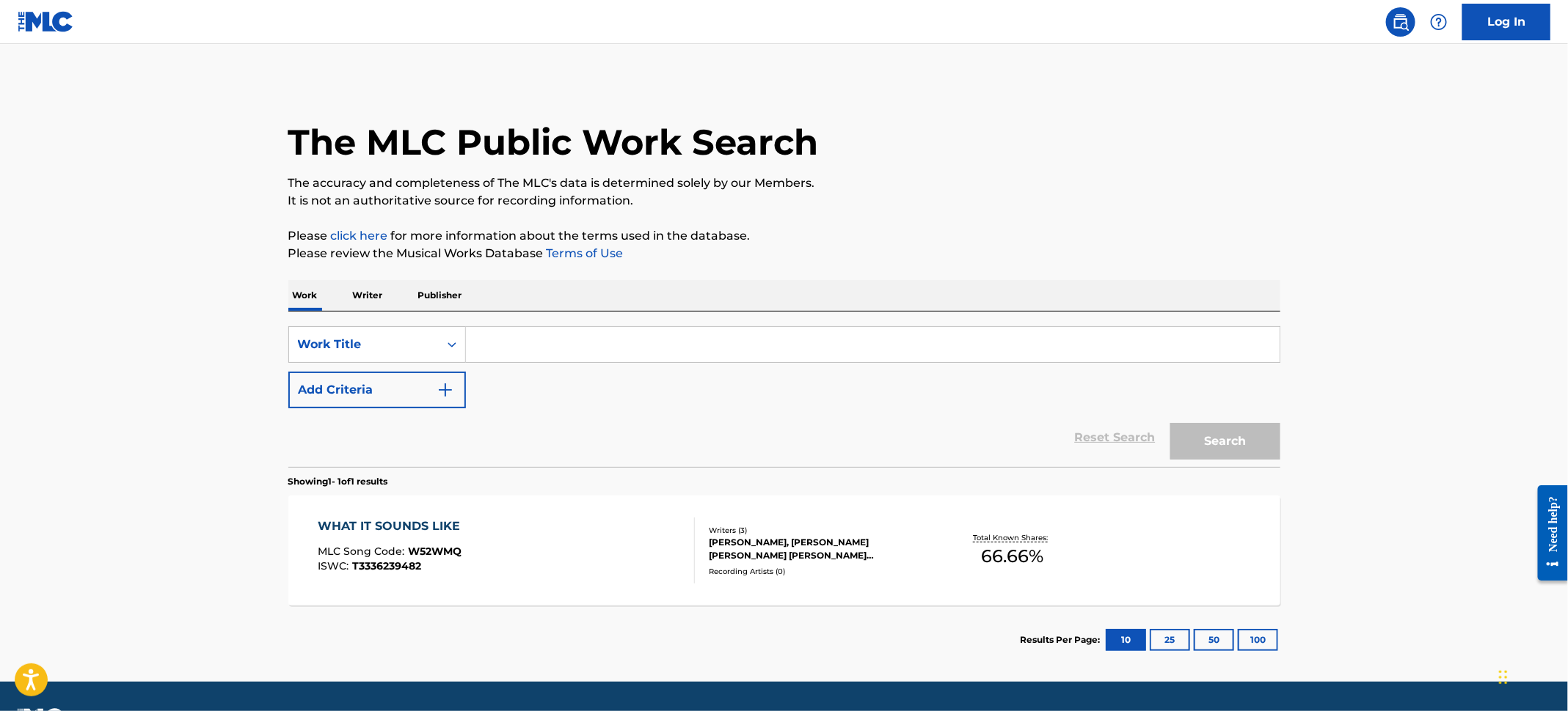
click at [596, 360] on input "Search Form" at bounding box center [872, 345] width 814 height 35
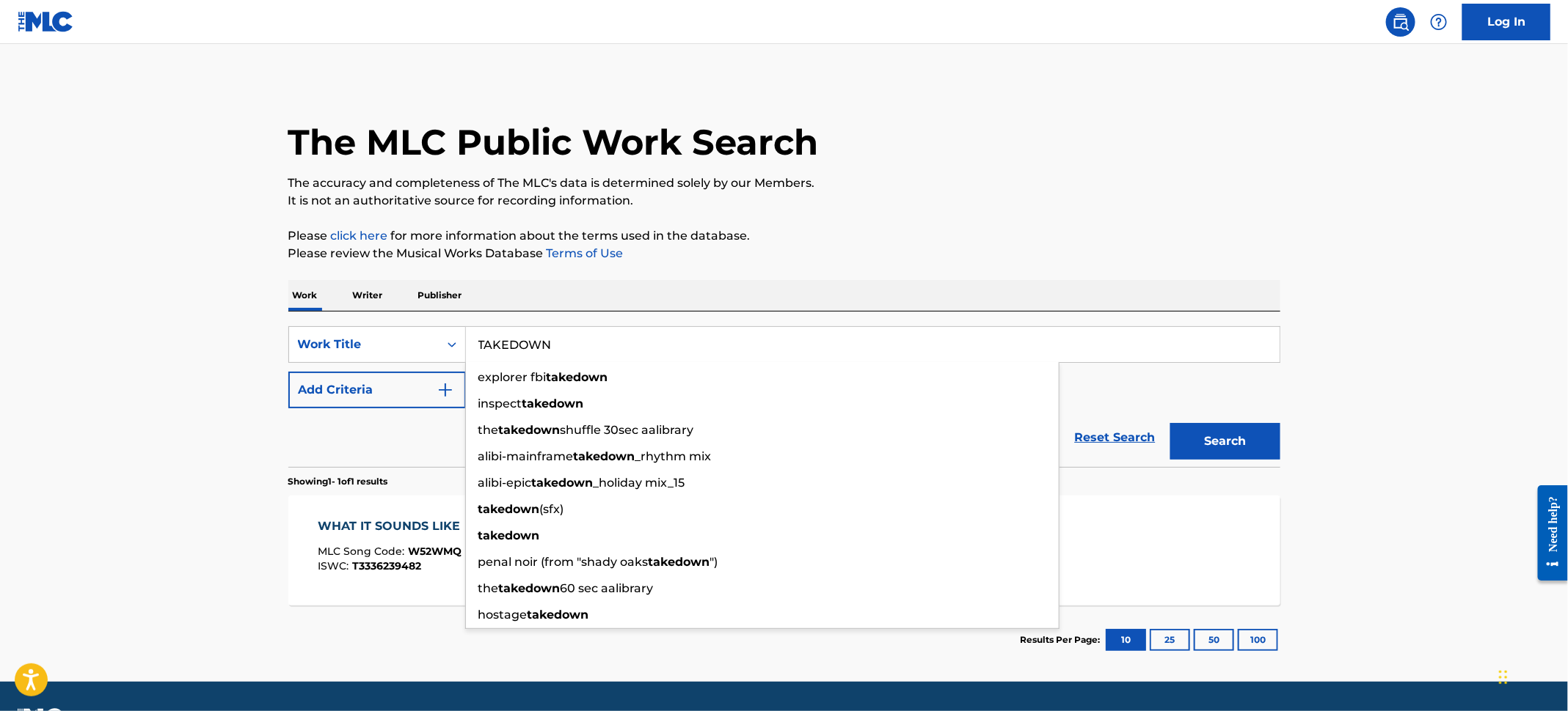
type input "TAKEDOWN"
click at [1156, 48] on main "The MLC Public Work Search The accuracy and completeness of The MLC's data is d…" at bounding box center [784, 362] width 1568 height 638
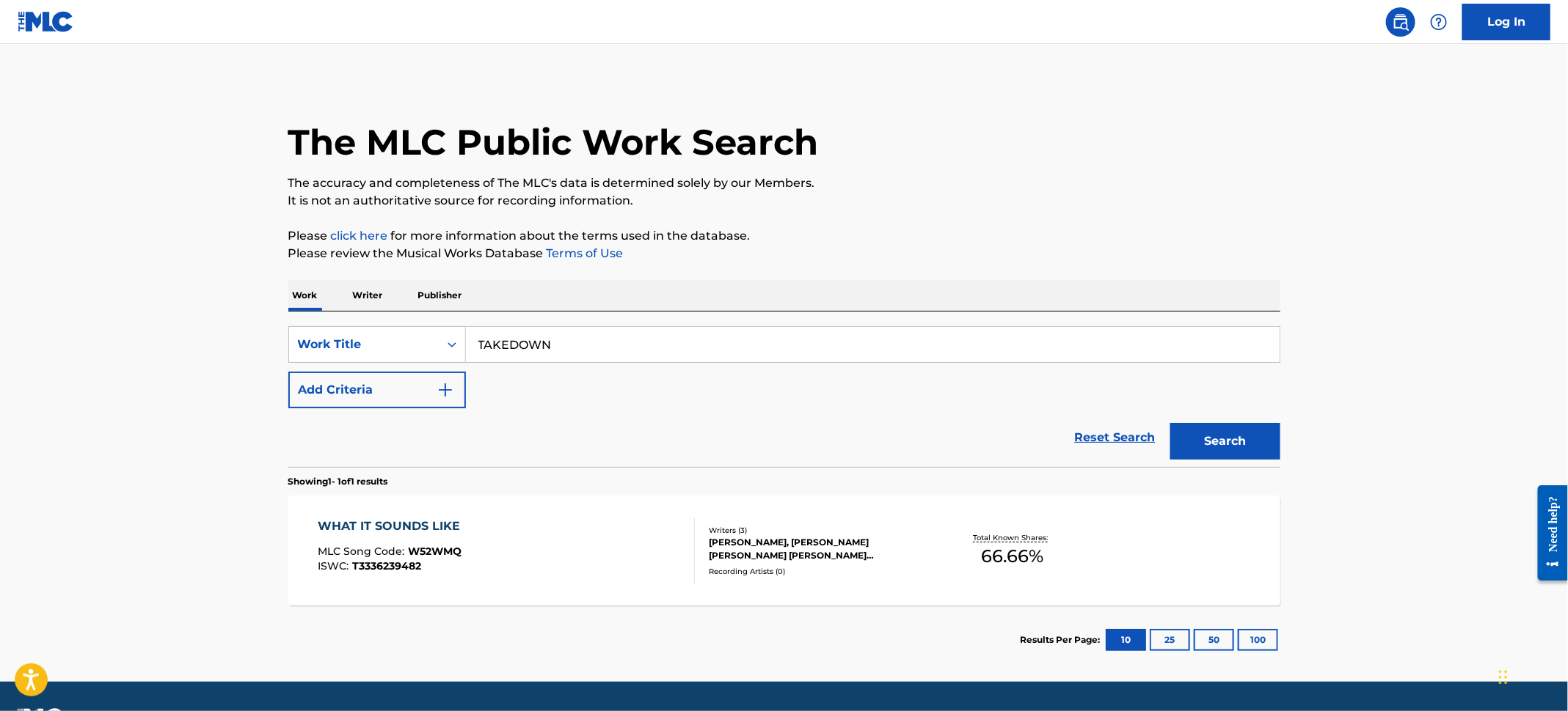
click at [416, 396] on button "Add Criteria" at bounding box center [377, 389] width 178 height 36
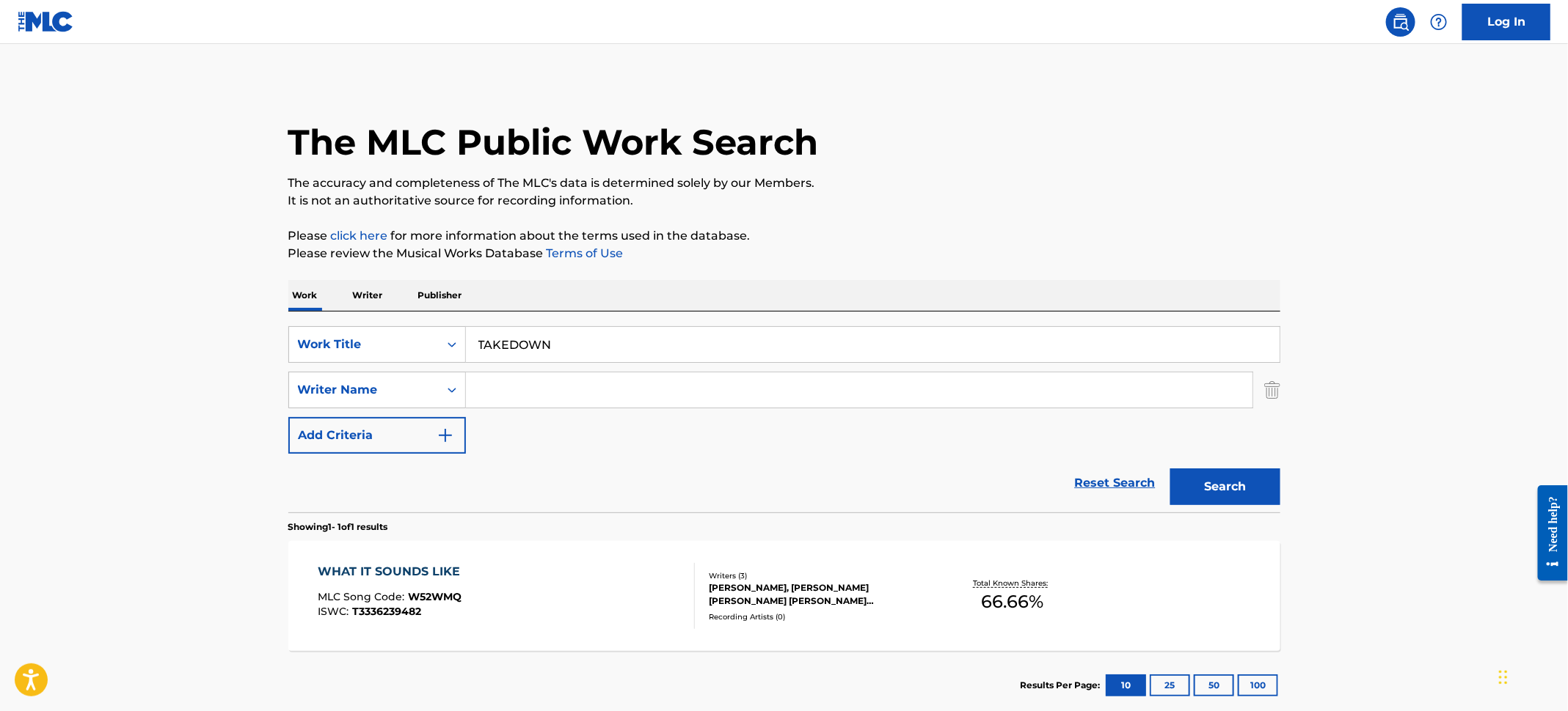
click at [513, 404] on input "Search Form" at bounding box center [859, 390] width 787 height 35
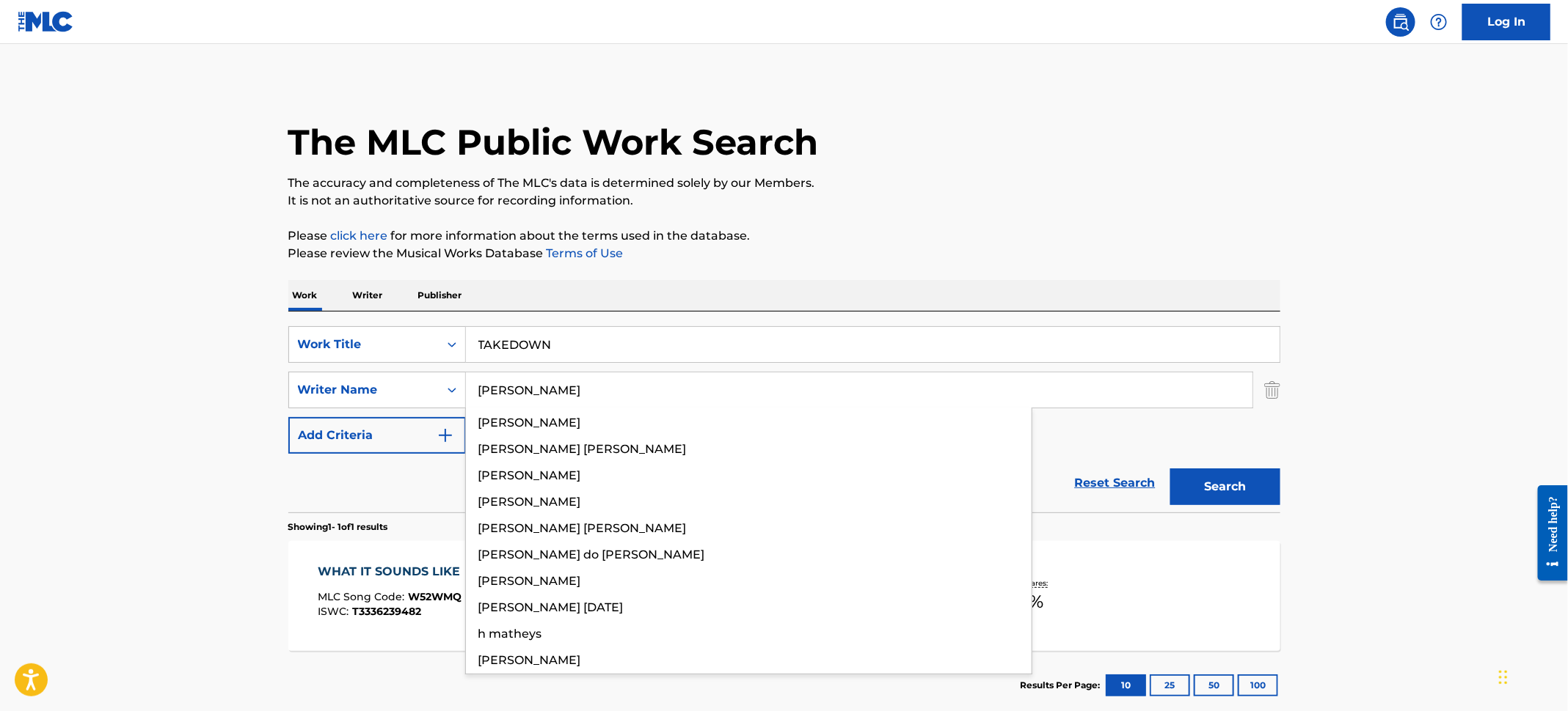
click at [1170, 468] on button "Search" at bounding box center [1225, 486] width 110 height 36
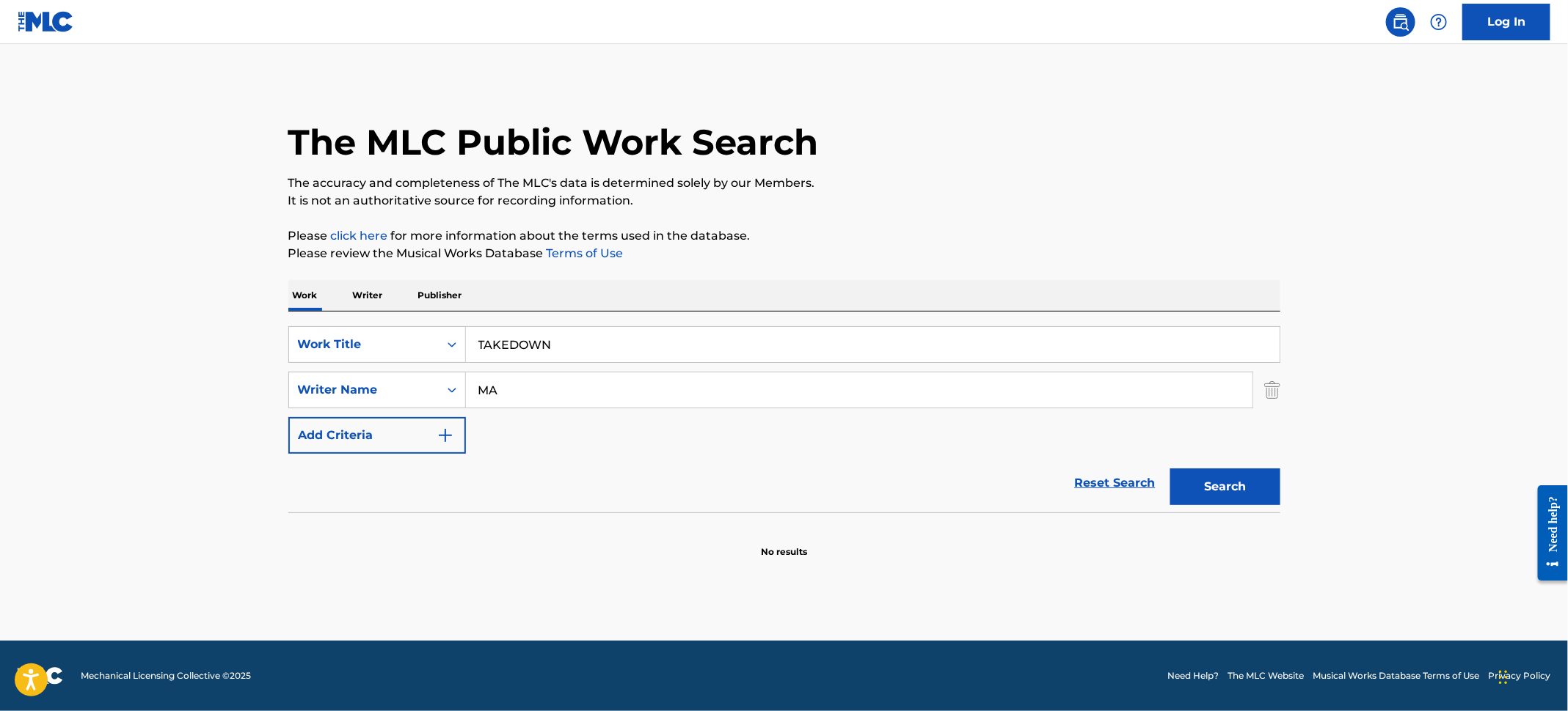
type input "M"
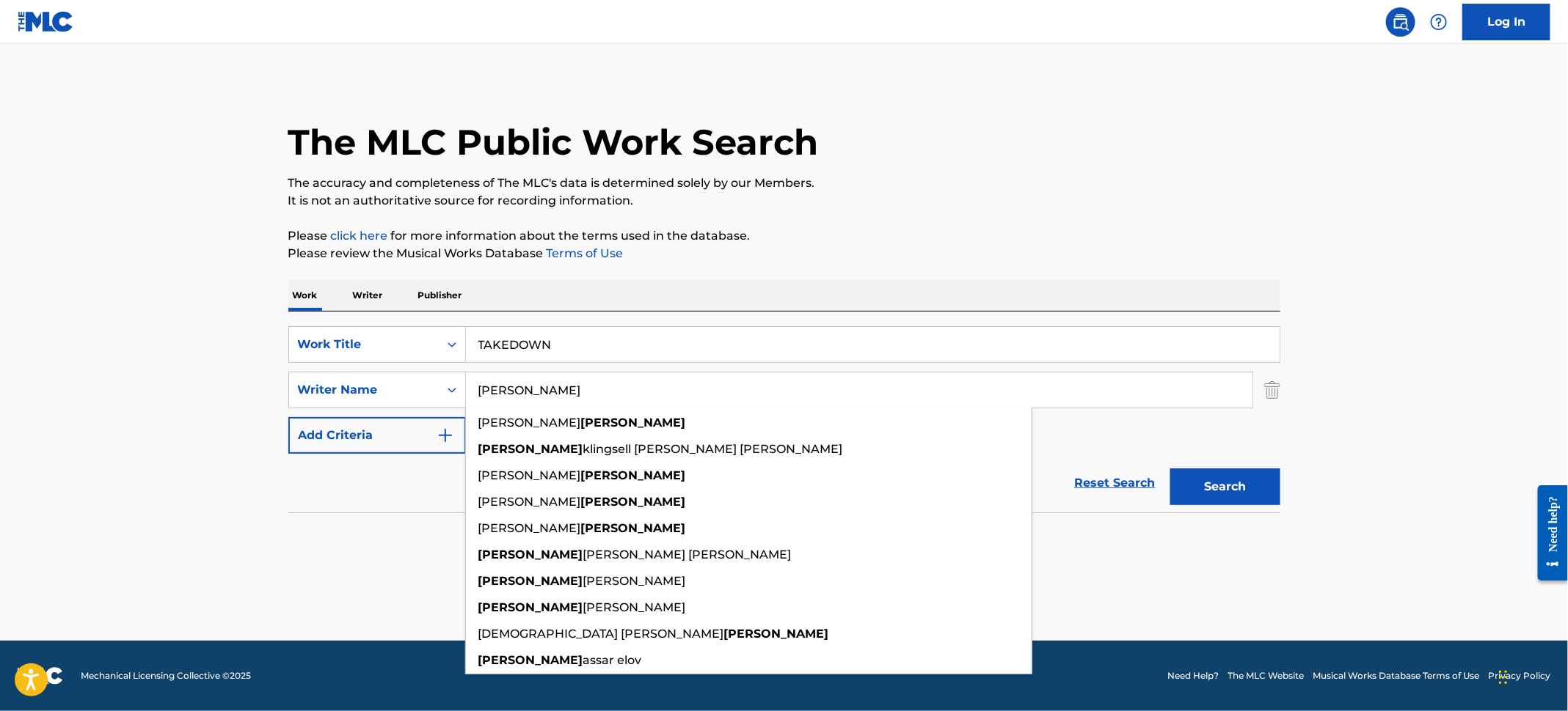
type input "[PERSON_NAME]"
click at [1170, 468] on button "Search" at bounding box center [1225, 486] width 110 height 36
